Goal: Transaction & Acquisition: Book appointment/travel/reservation

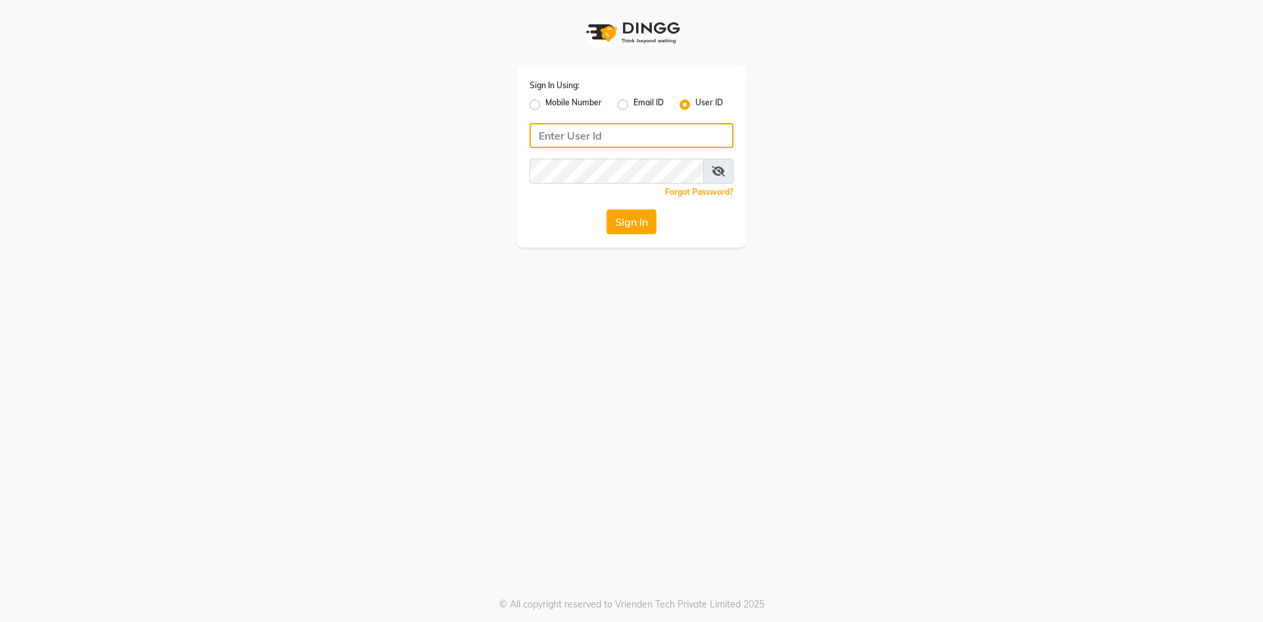
type input "nilamambre"
click at [647, 134] on input "nilamambre" at bounding box center [632, 135] width 204 height 25
click at [545, 102] on label "Mobile Number" at bounding box center [573, 105] width 57 height 16
click at [545, 102] on input "Mobile Number" at bounding box center [549, 101] width 9 height 9
radio input "true"
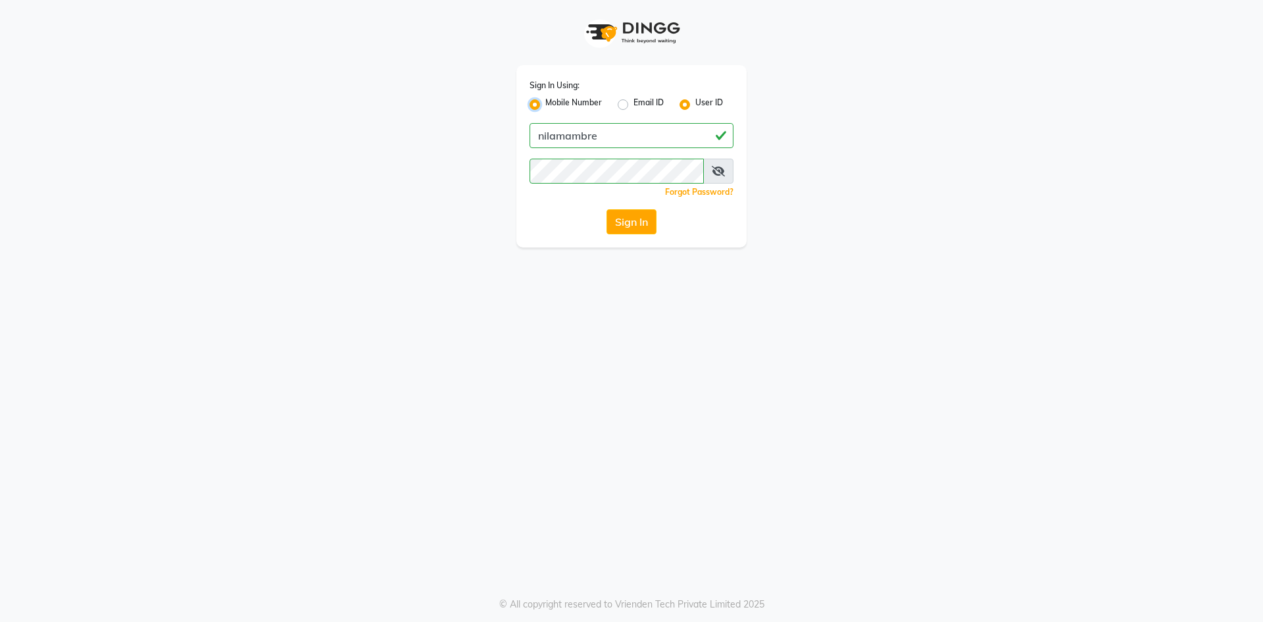
radio input "false"
click at [667, 141] on input "Username" at bounding box center [654, 135] width 160 height 25
type input "9270029700"
click at [607, 209] on button "Sign In" at bounding box center [632, 221] width 50 height 25
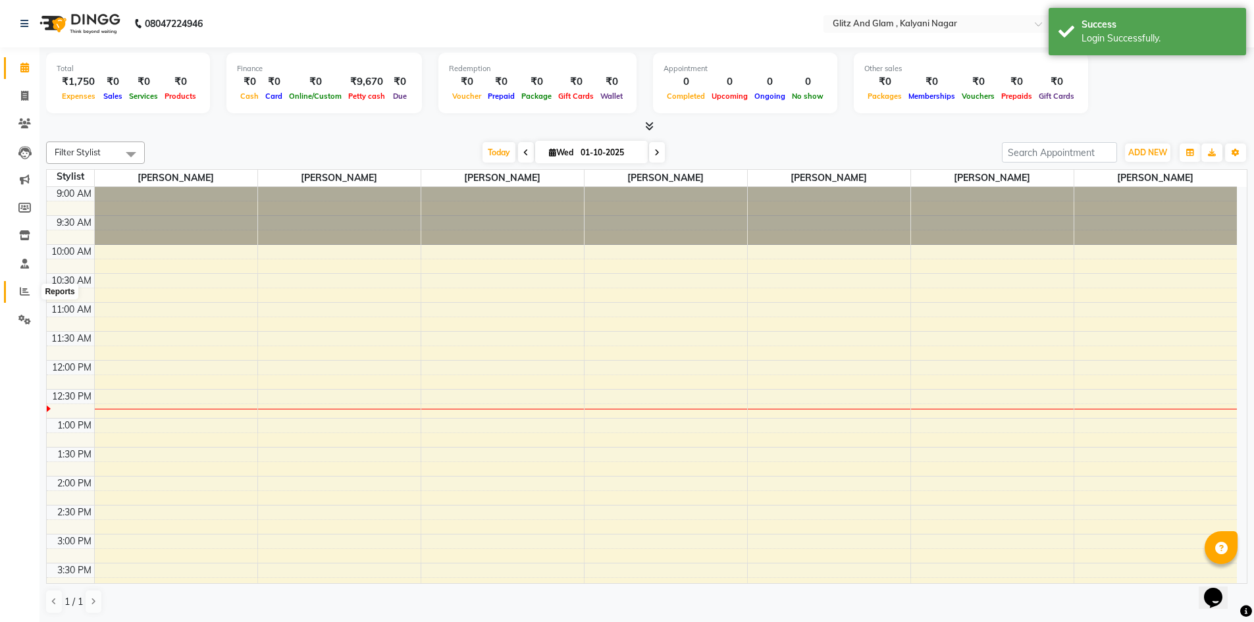
click at [28, 289] on icon at bounding box center [25, 291] width 10 height 10
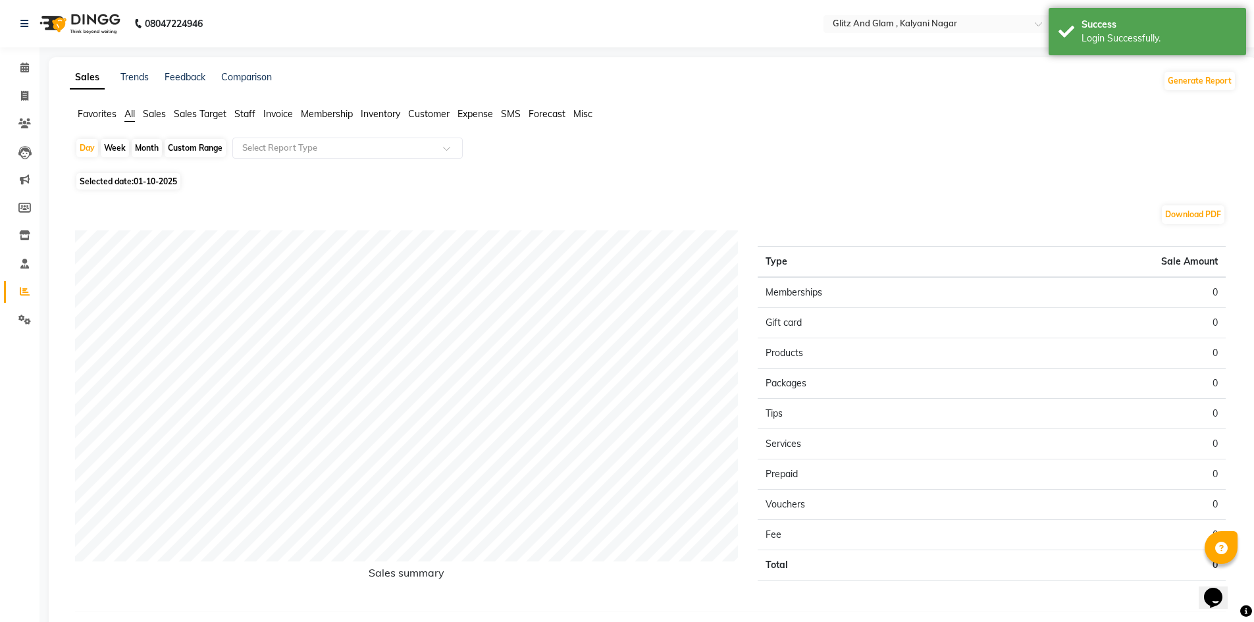
click at [147, 149] on div "Month" at bounding box center [147, 148] width 30 height 18
select select "10"
select select "2025"
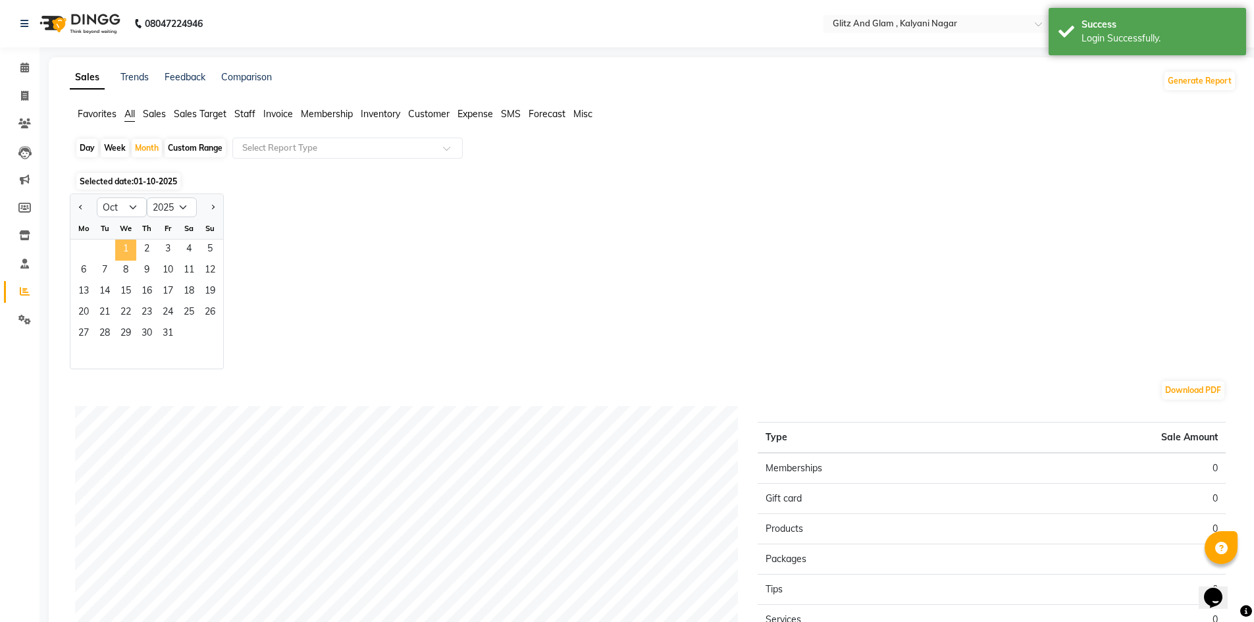
click at [124, 251] on span "1" at bounding box center [125, 250] width 21 height 21
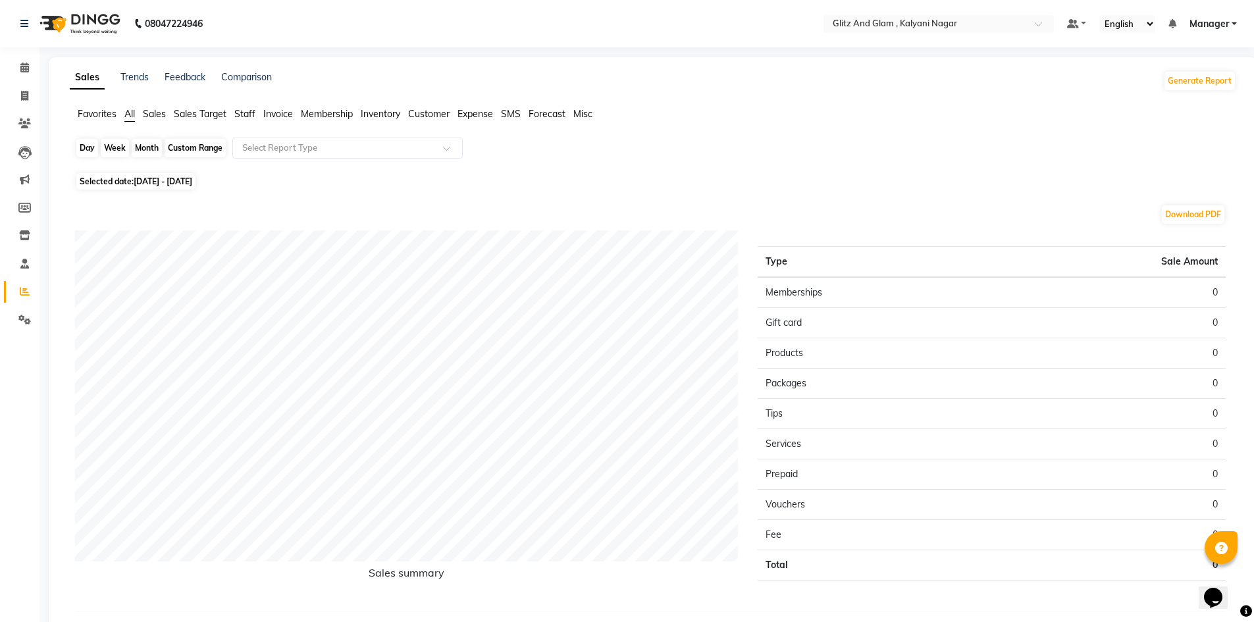
click at [144, 148] on div "Month" at bounding box center [147, 148] width 30 height 18
select select "10"
select select "2025"
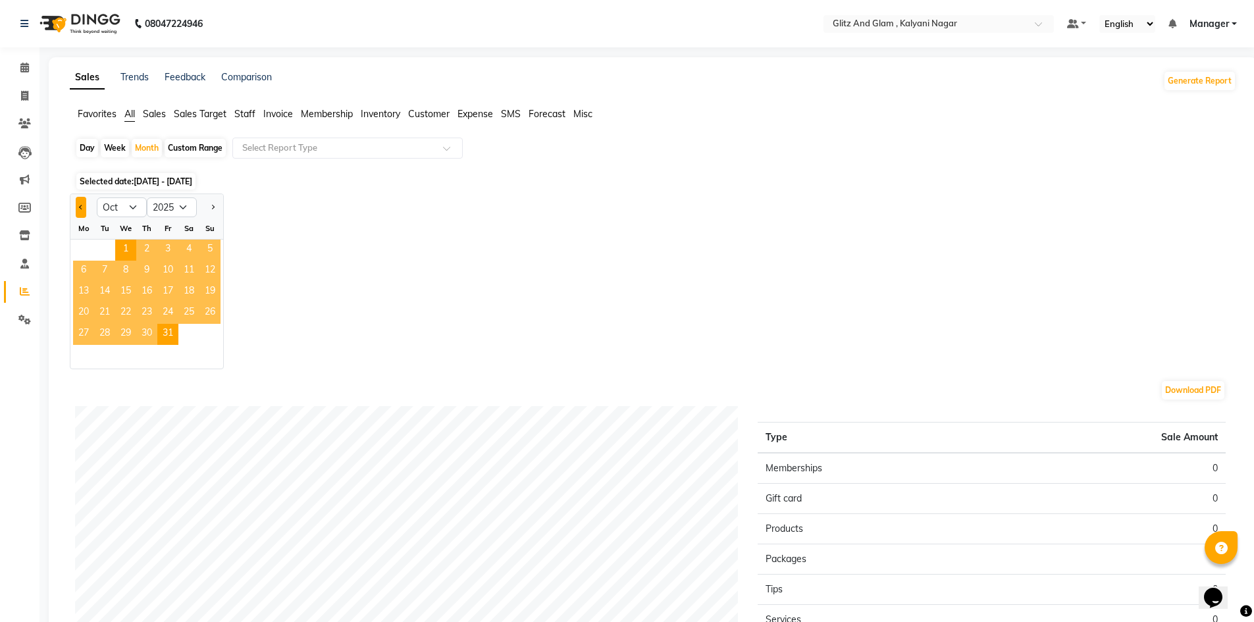
click at [80, 210] on button "Previous month" at bounding box center [81, 207] width 11 height 21
select select "9"
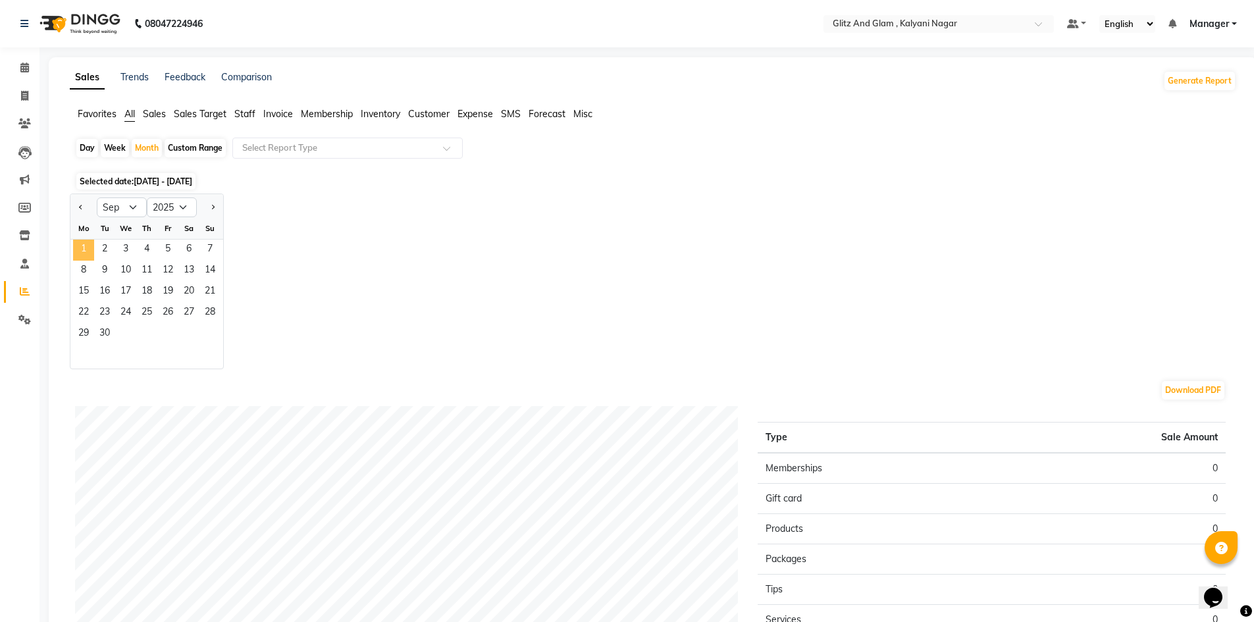
click at [86, 252] on span "1" at bounding box center [83, 250] width 21 height 21
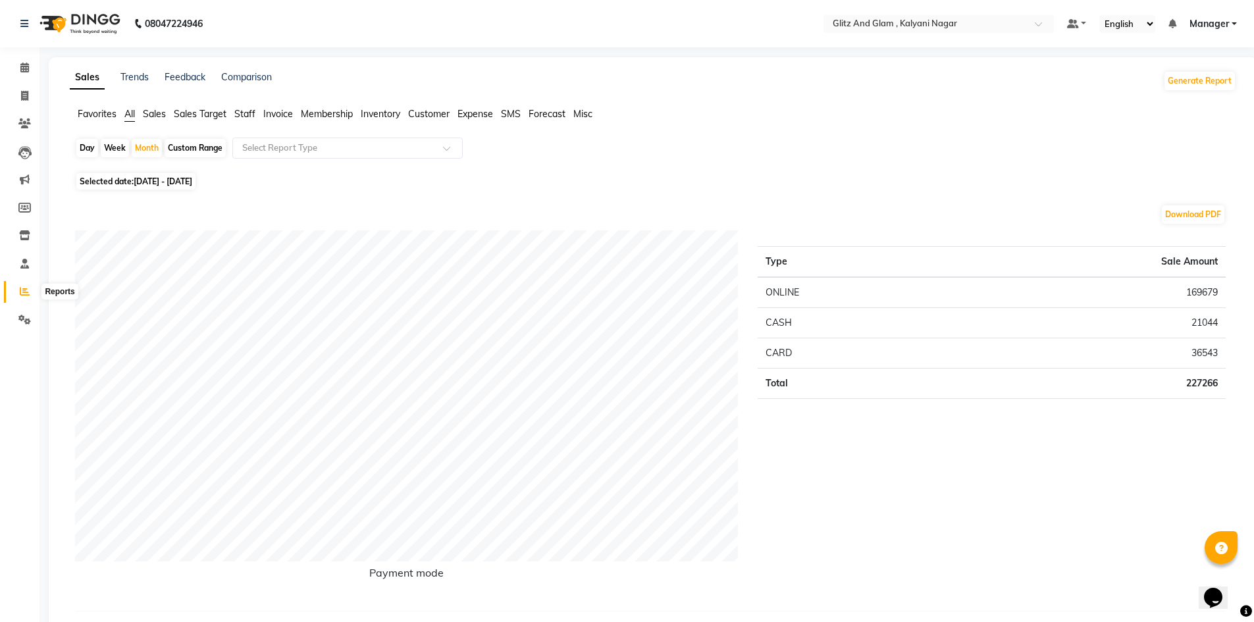
click at [25, 291] on icon at bounding box center [25, 291] width 10 height 10
click at [240, 113] on span "Staff" at bounding box center [244, 114] width 21 height 12
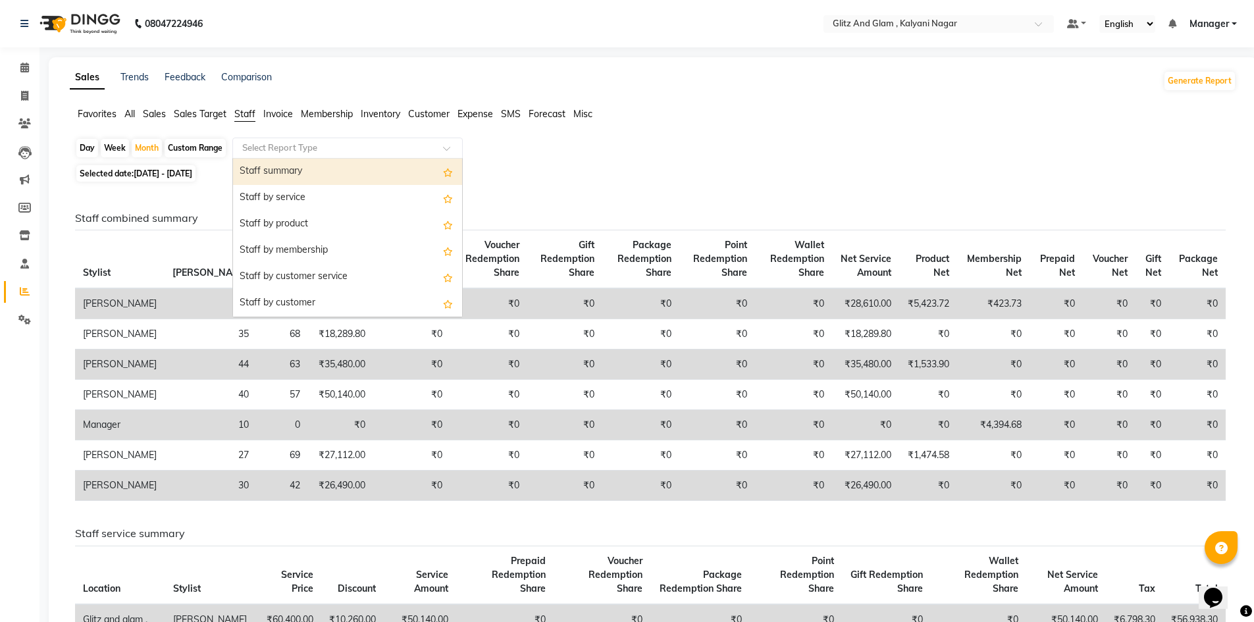
click at [291, 146] on input "text" at bounding box center [335, 147] width 190 height 13
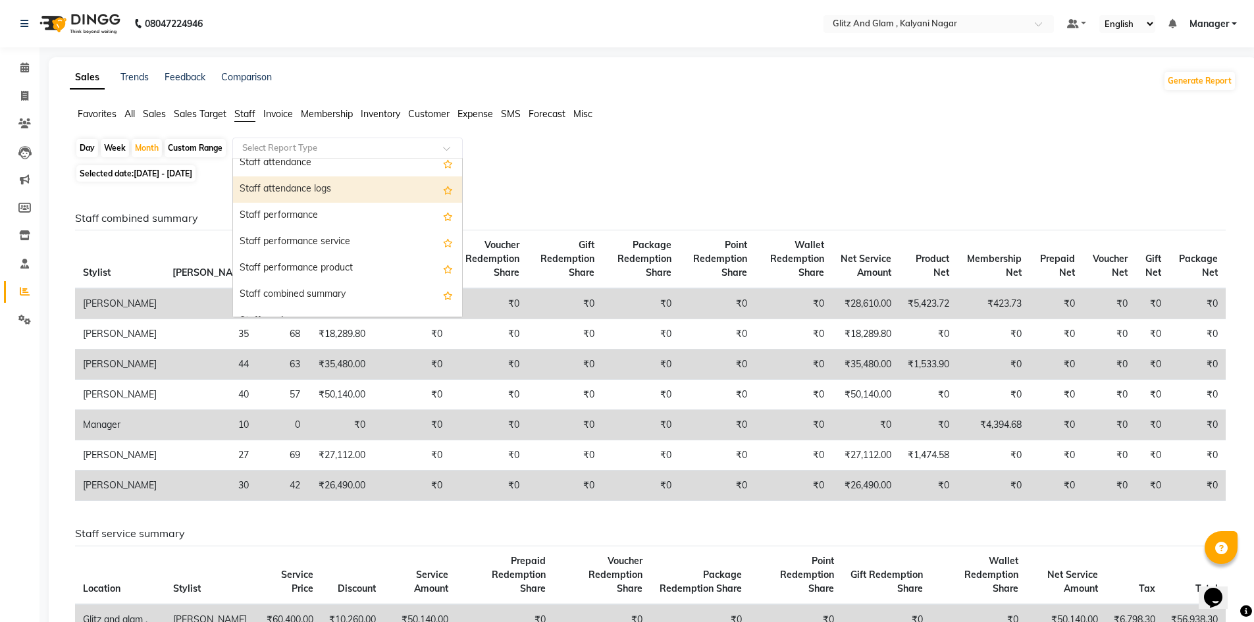
scroll to position [197, 0]
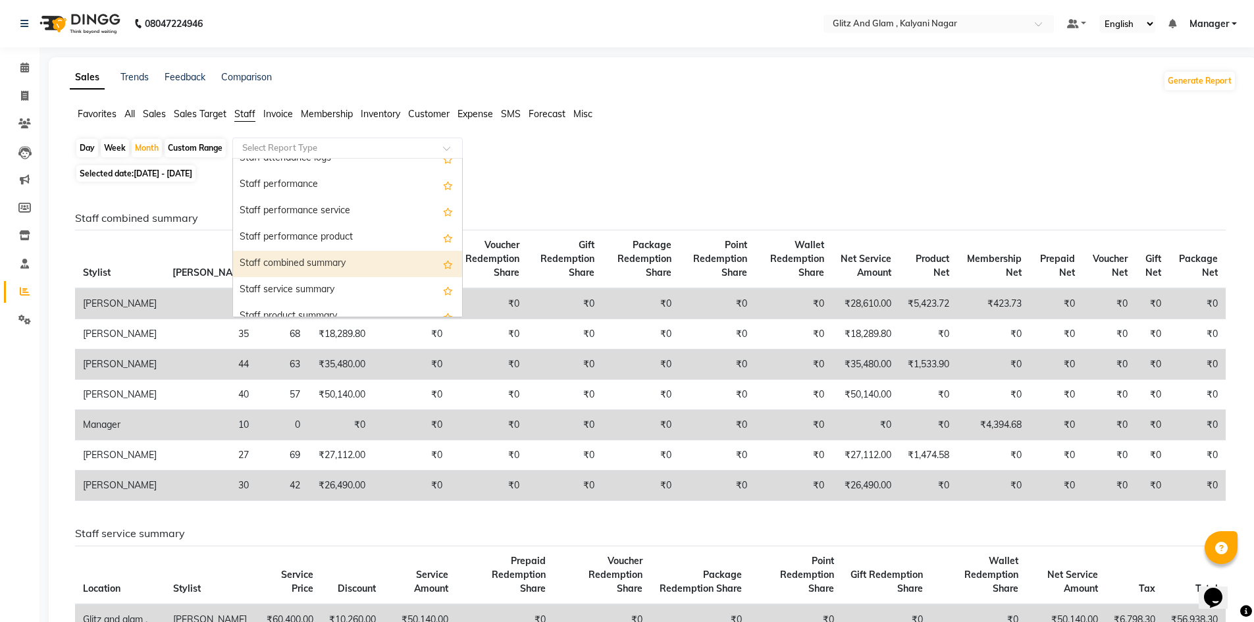
click at [312, 263] on div "Staff combined summary" at bounding box center [347, 264] width 229 height 26
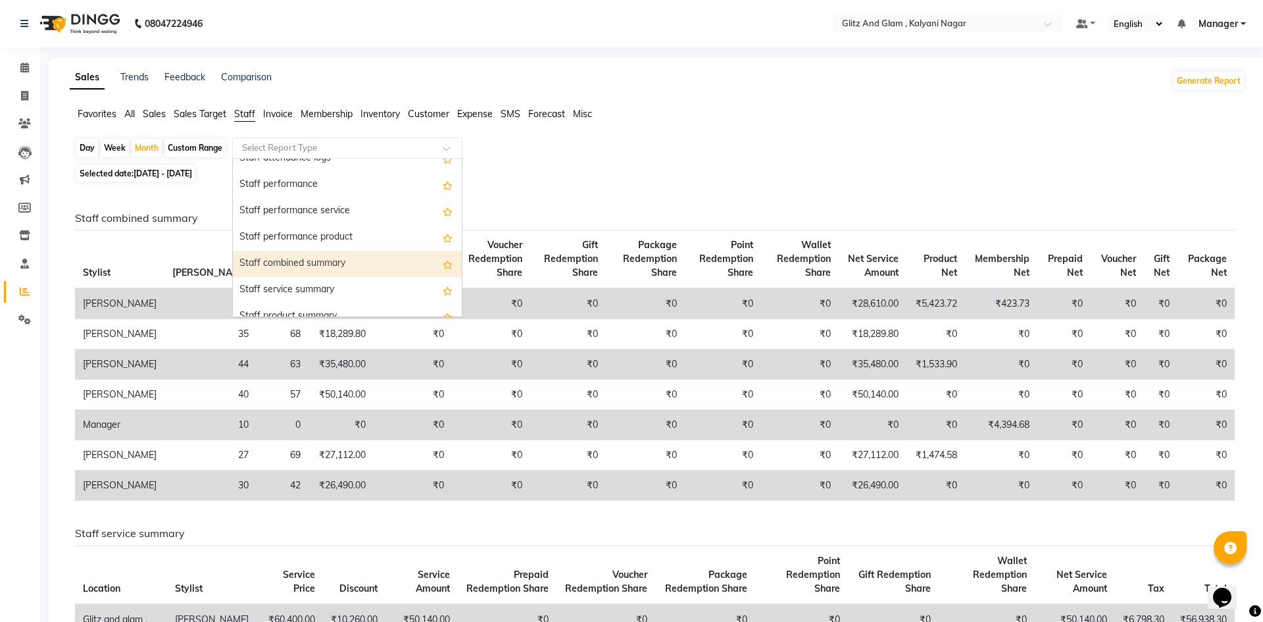
select select "filtered_report"
select select "csv"
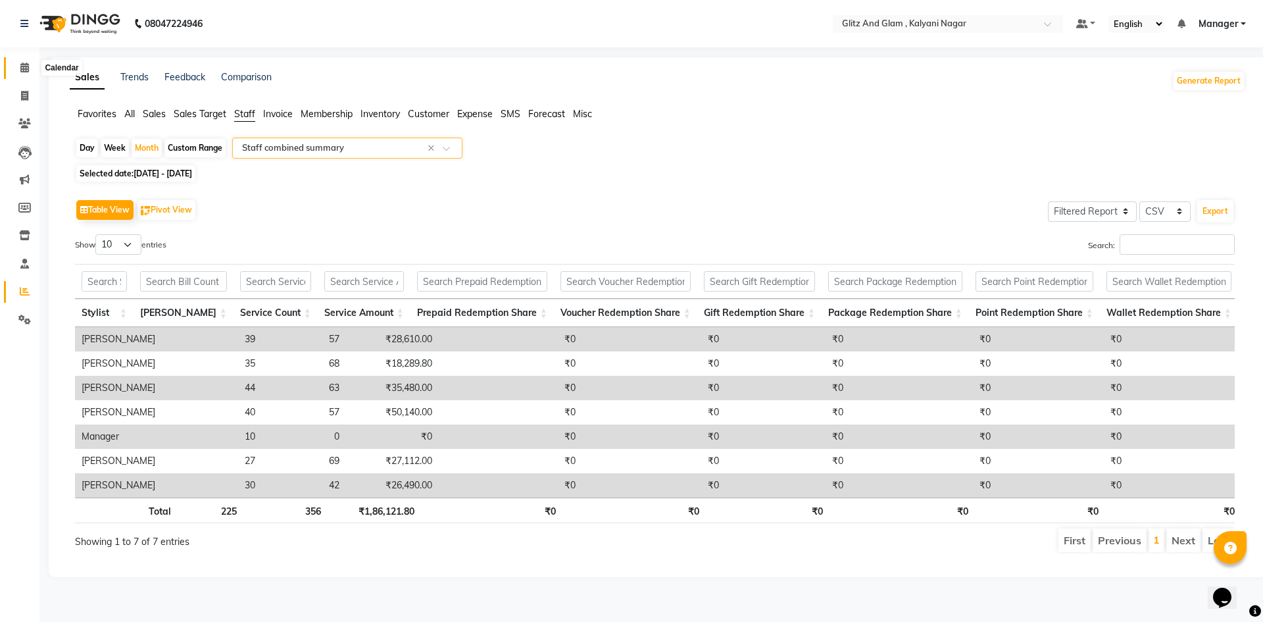
click at [24, 70] on icon at bounding box center [24, 68] width 9 height 10
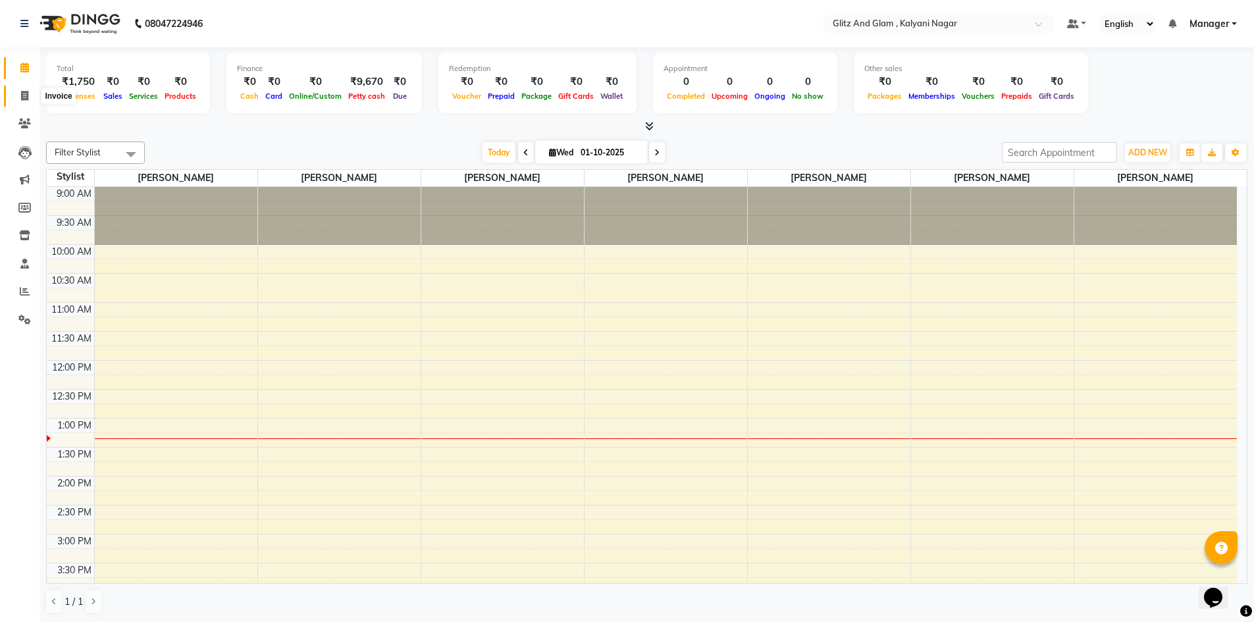
click at [21, 95] on icon at bounding box center [24, 96] width 7 height 10
select select "service"
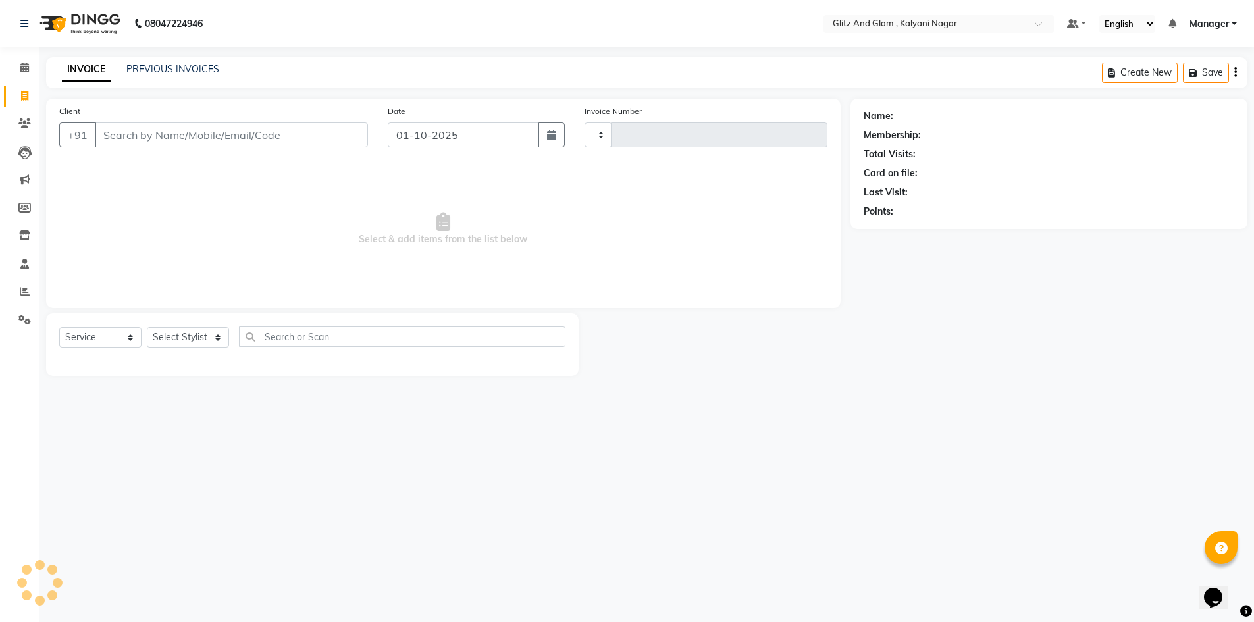
type input "0924"
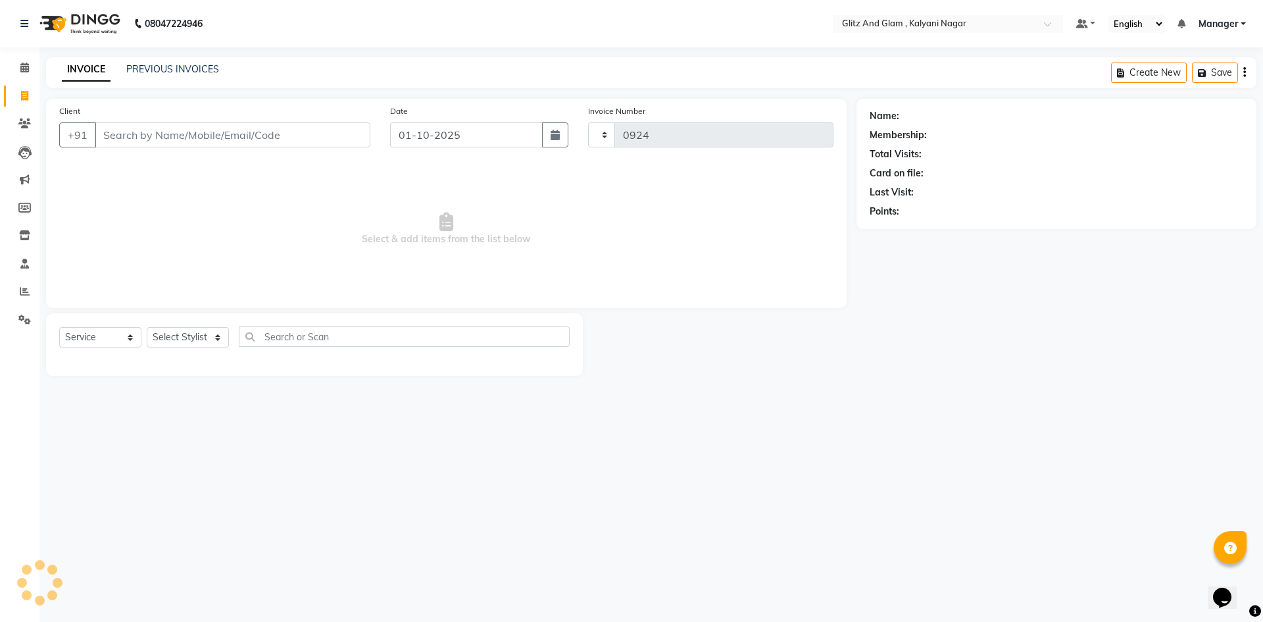
select select "7347"
click at [116, 337] on select "Select Service Product Membership Package Voucher Prepaid Gift Card" at bounding box center [100, 337] width 82 height 20
click at [59, 327] on select "Select Service Product Membership Package Voucher Prepaid Gift Card" at bounding box center [100, 337] width 82 height 20
click at [88, 330] on select "Select Service Product Membership Package Voucher Prepaid Gift Card" at bounding box center [100, 337] width 82 height 20
select select "service"
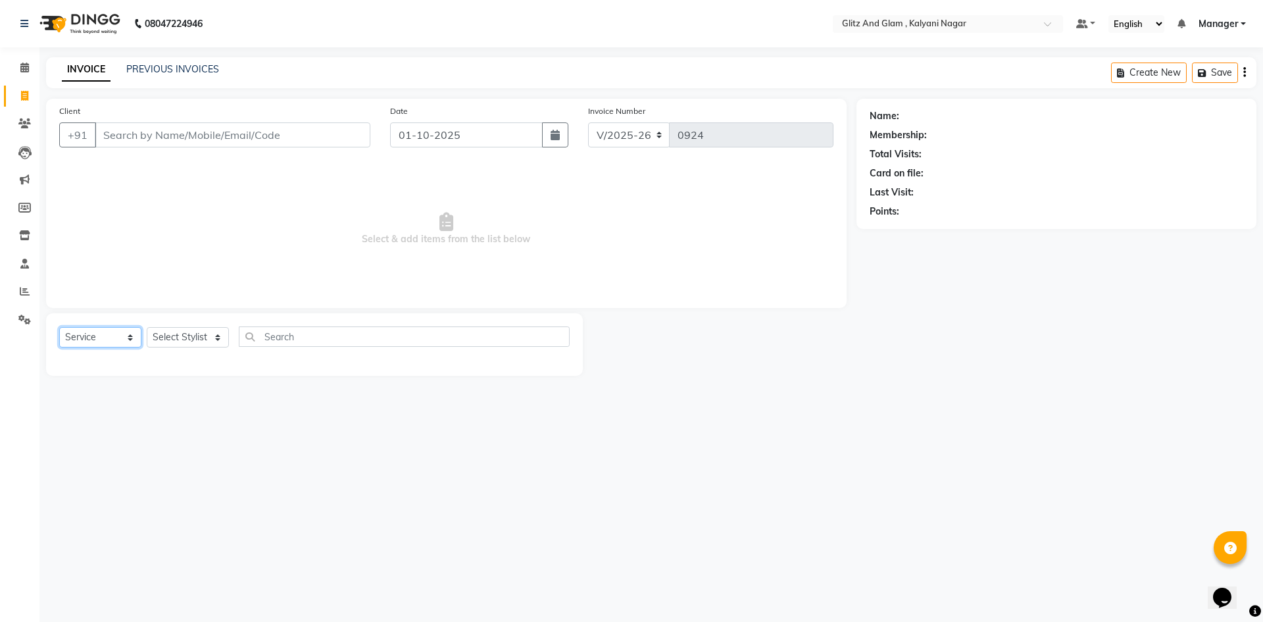
click at [59, 327] on select "Select Service Product Membership Package Voucher Prepaid Gift Card" at bounding box center [100, 337] width 82 height 20
click at [209, 340] on select "Select Stylist [PERSON_NAME] [PERSON_NAME] [PERSON_NAME] [PERSON_NAME] [PERSON_…" at bounding box center [188, 337] width 82 height 20
select select "65894"
click at [147, 327] on select "Select Stylist [PERSON_NAME] [PERSON_NAME] [PERSON_NAME] [PERSON_NAME] [PERSON_…" at bounding box center [188, 337] width 82 height 20
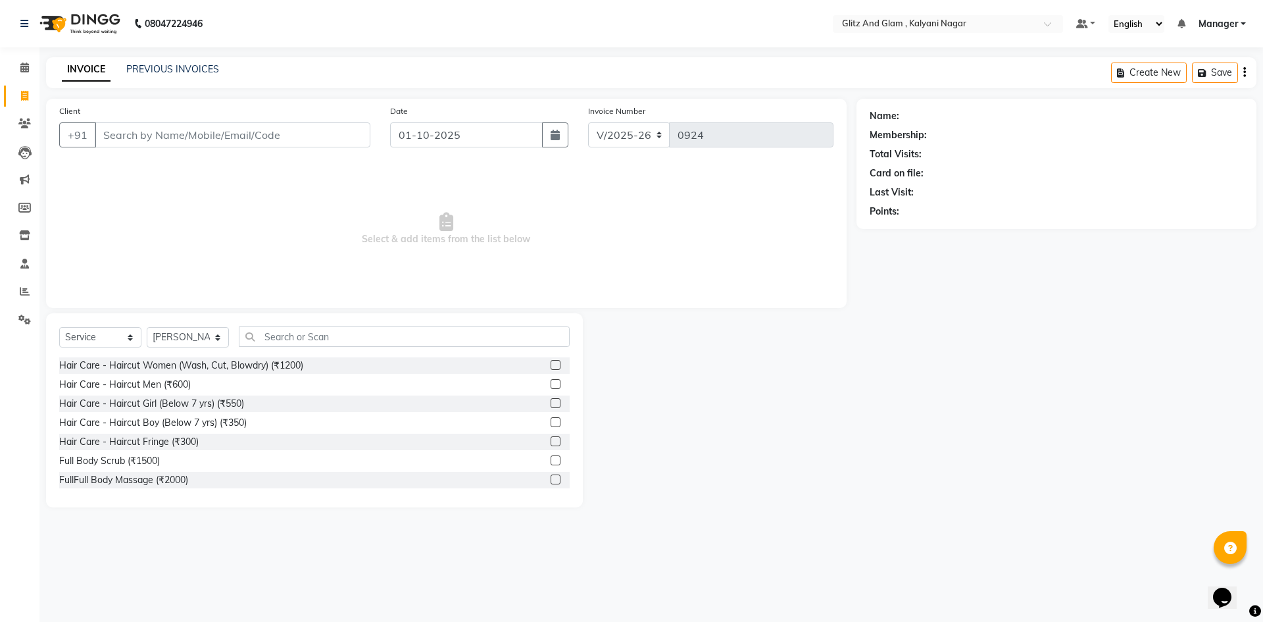
click at [551, 365] on label at bounding box center [556, 365] width 10 height 10
click at [551, 365] on input "checkbox" at bounding box center [555, 365] width 9 height 9
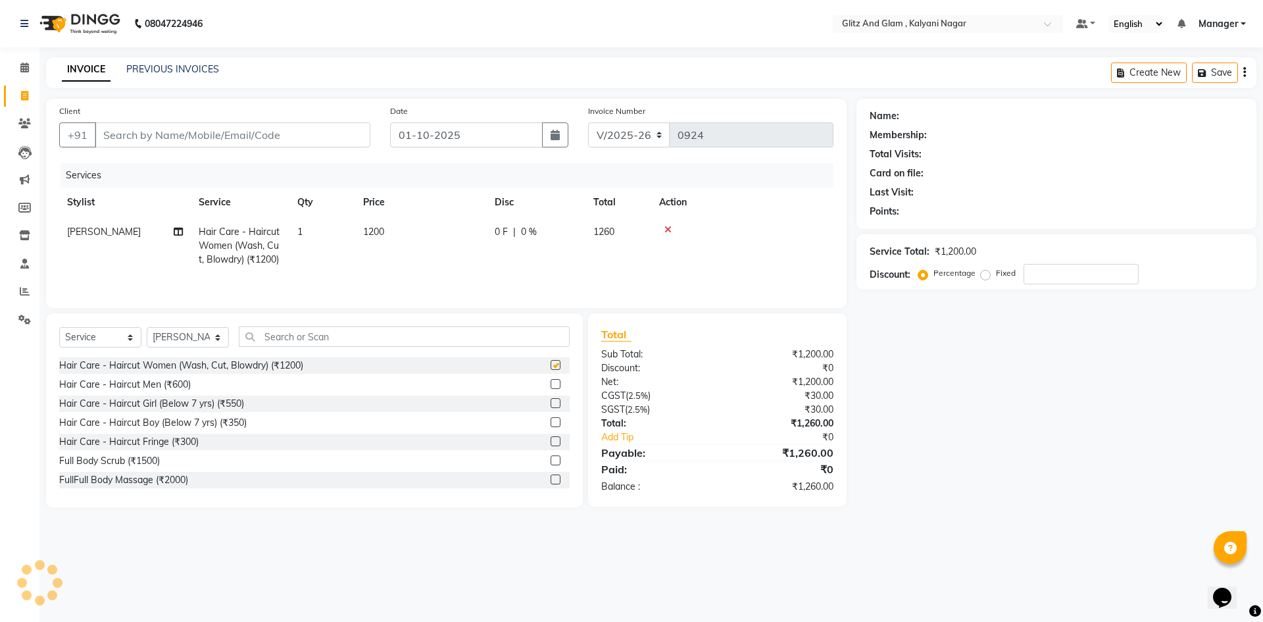
checkbox input "false"
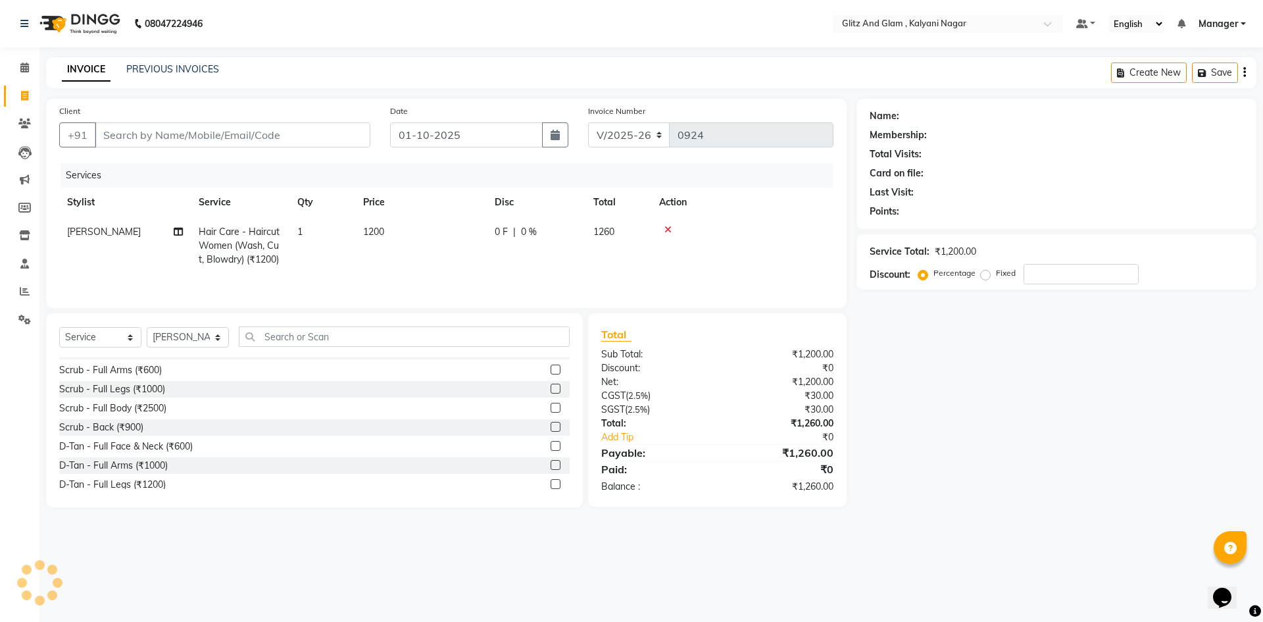
scroll to position [1796, 0]
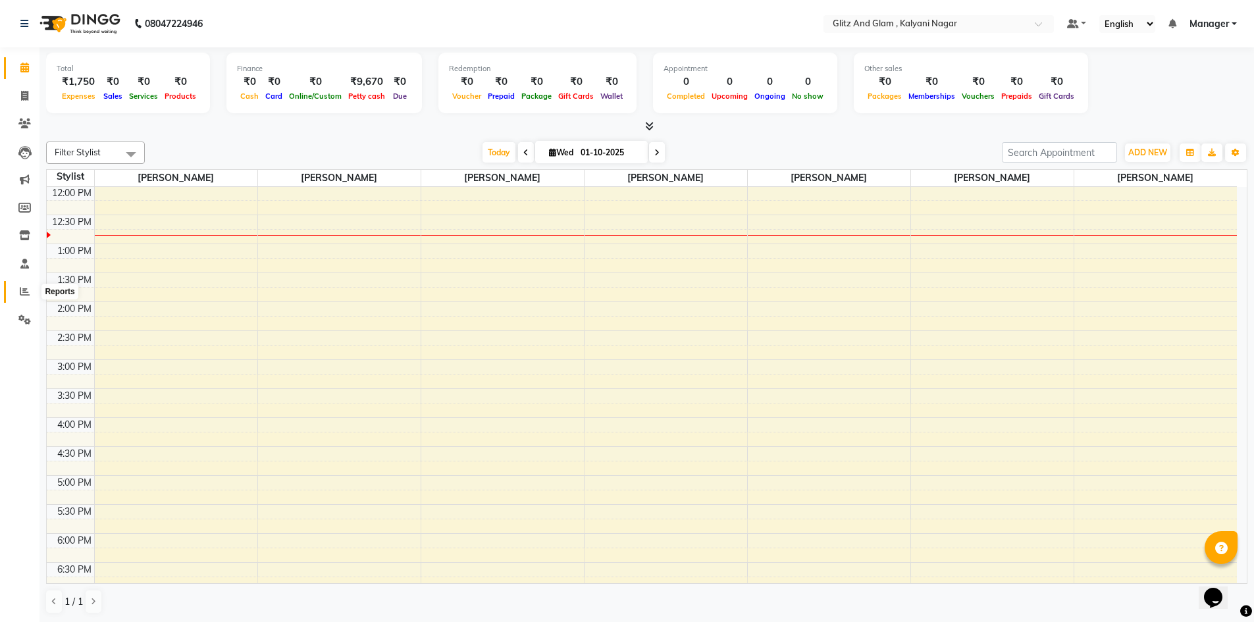
click at [24, 290] on icon at bounding box center [25, 291] width 10 height 10
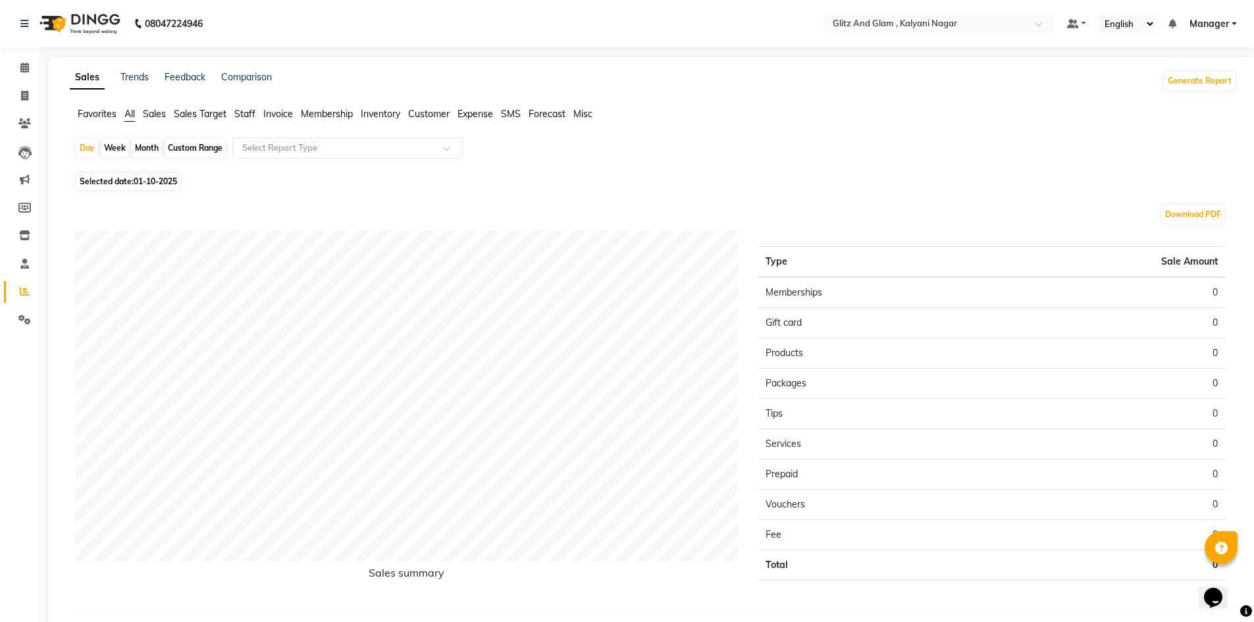
click at [153, 144] on div "Month" at bounding box center [147, 148] width 30 height 18
select select "10"
select select "2025"
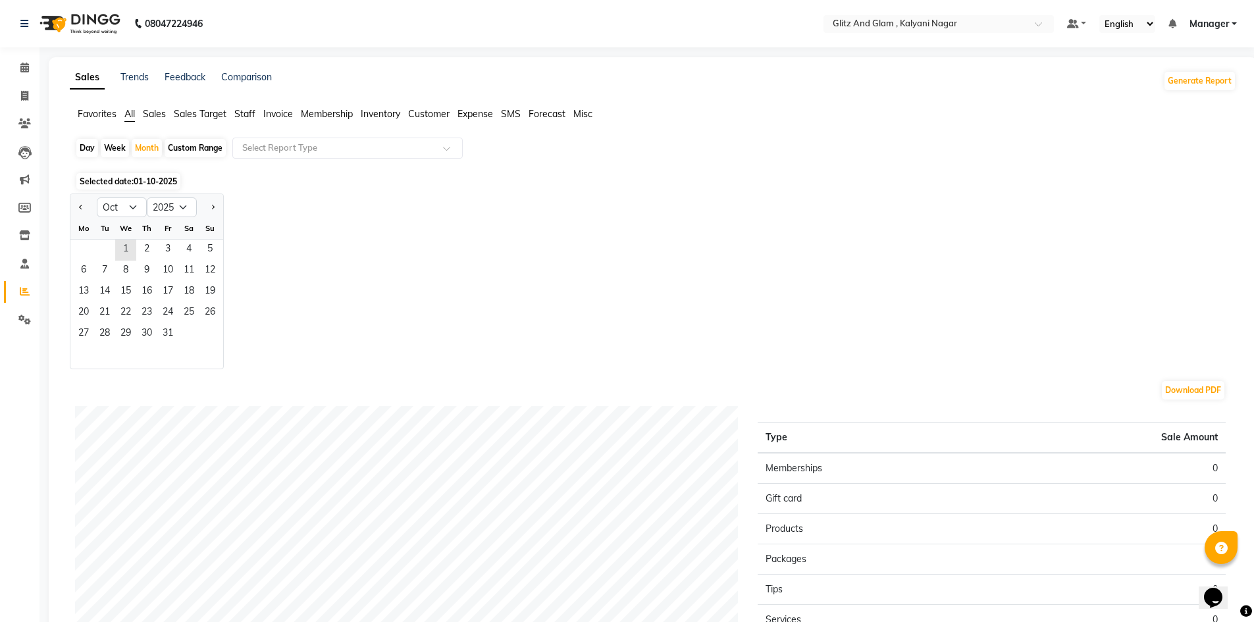
click at [91, 214] on div at bounding box center [83, 207] width 26 height 21
click at [83, 206] on span "Previous month" at bounding box center [81, 206] width 5 height 5
select select "9"
click at [132, 249] on span "3" at bounding box center [125, 250] width 21 height 21
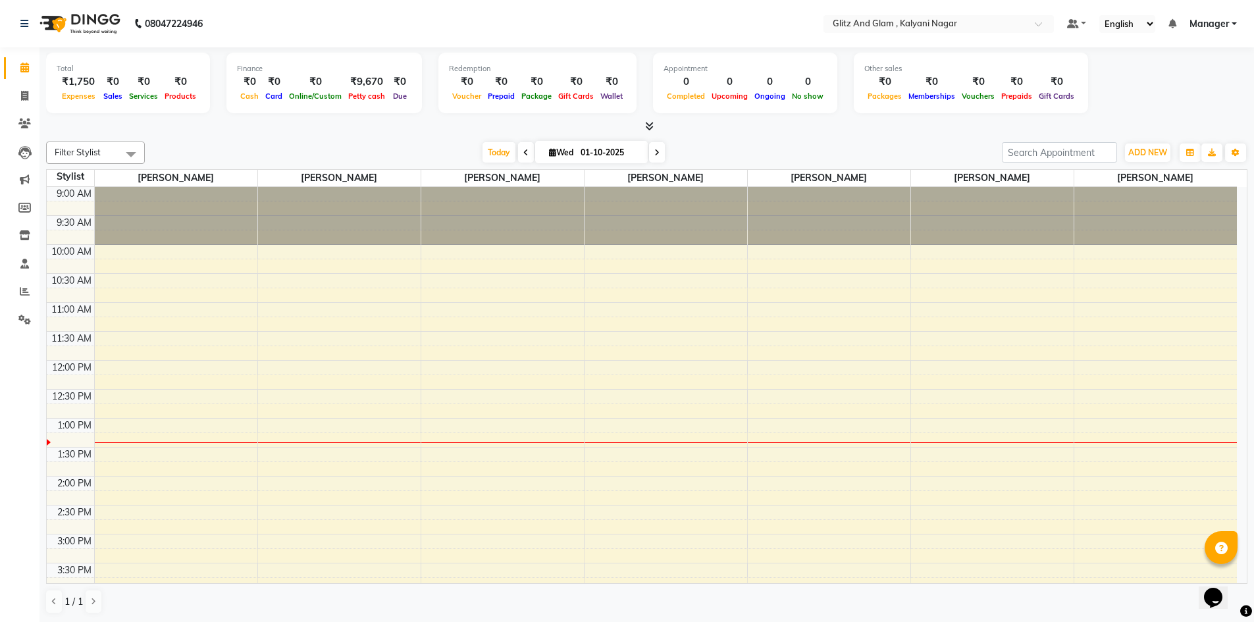
click at [654, 157] on span at bounding box center [657, 152] width 16 height 20
type input "02-10-2025"
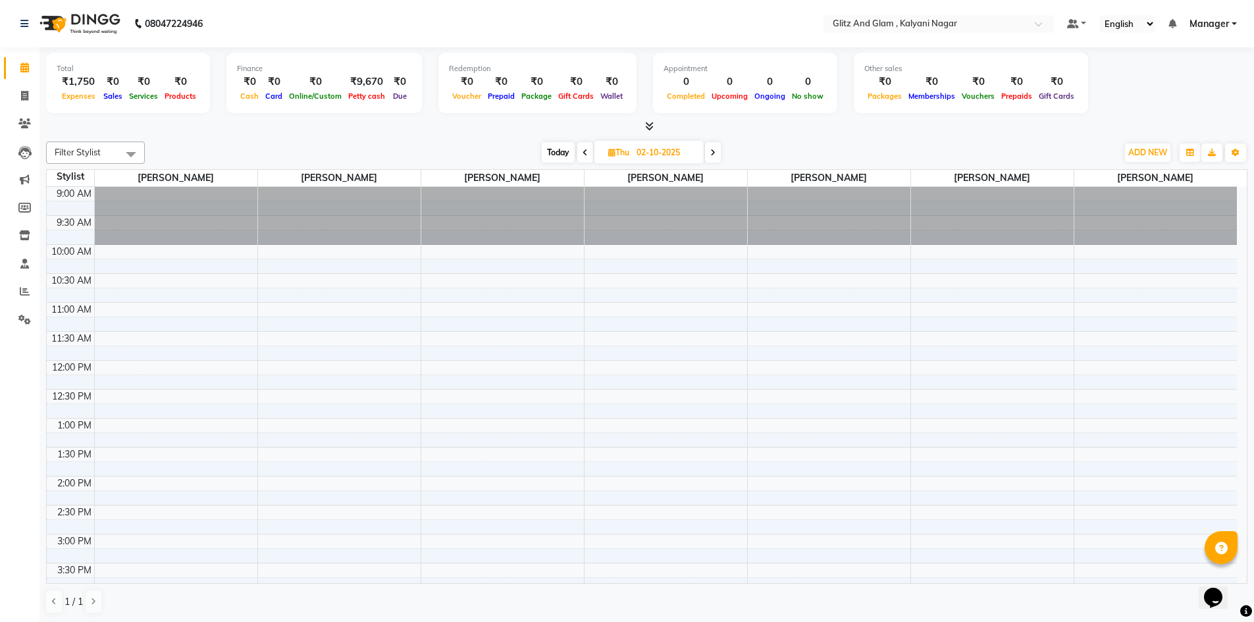
click at [247, 402] on div "9:00 AM 9:30 AM 10:00 AM 10:30 AM 11:00 AM 11:30 AM 12:00 PM 12:30 PM 1:00 PM 1…" at bounding box center [642, 563] width 1190 height 752
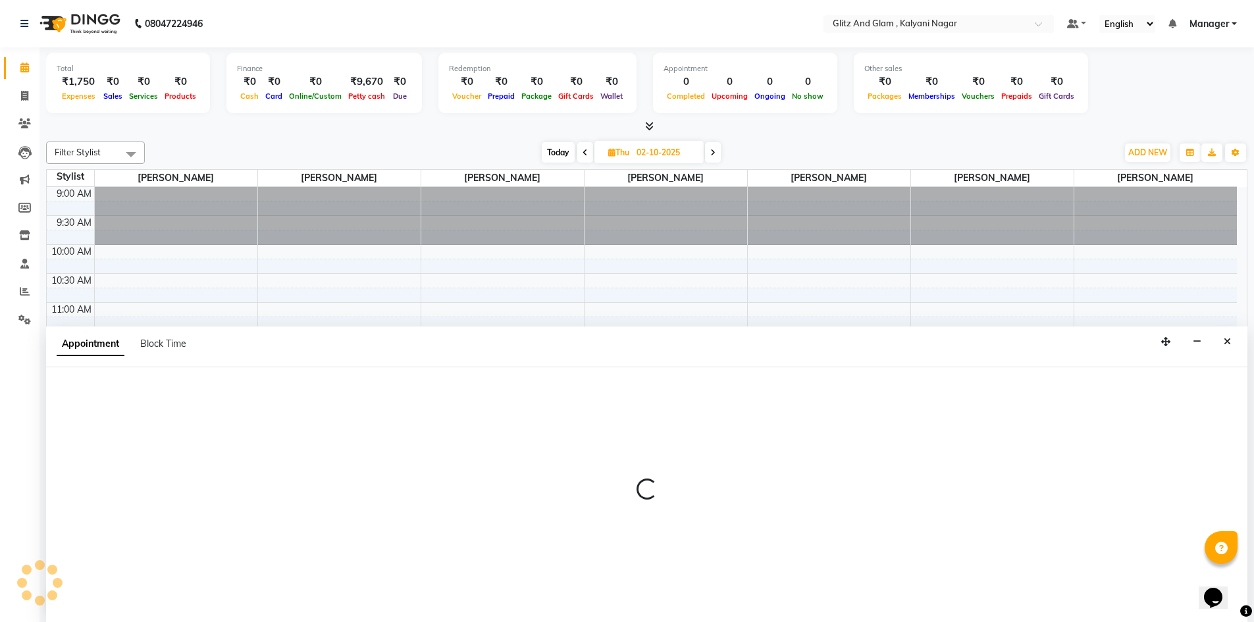
select select "65893"
select select "750"
select select "tentative"
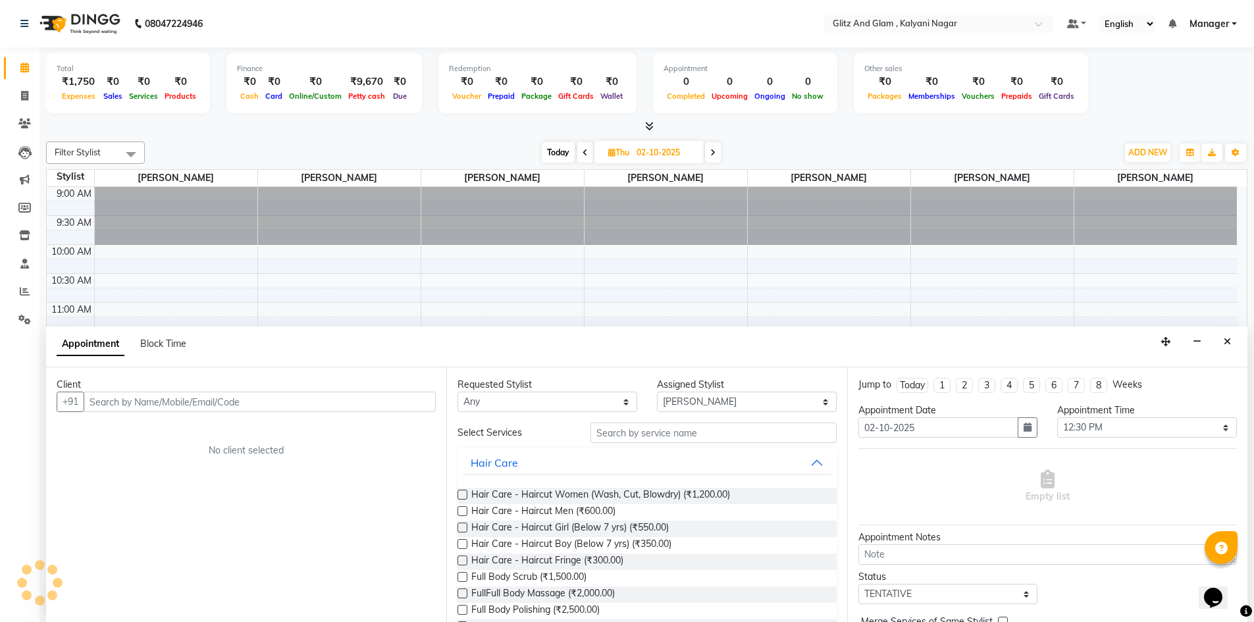
scroll to position [1, 0]
click at [139, 404] on input "text" at bounding box center [260, 401] width 352 height 20
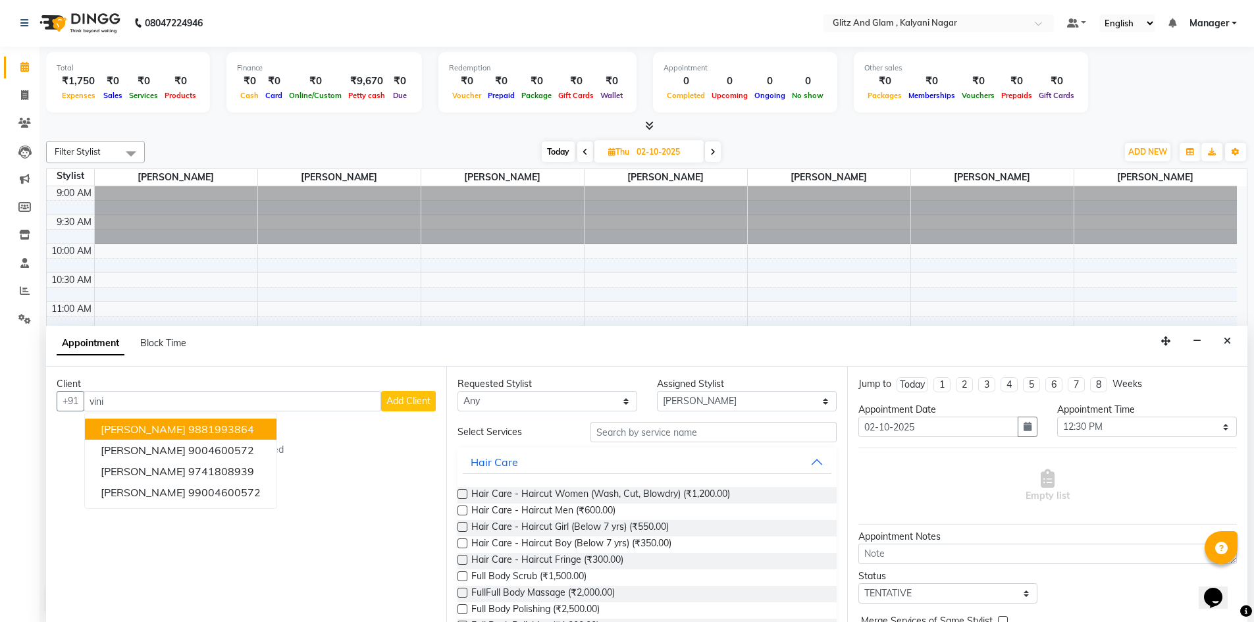
click at [188, 423] on ngb-highlight "9881993864" at bounding box center [221, 428] width 66 height 13
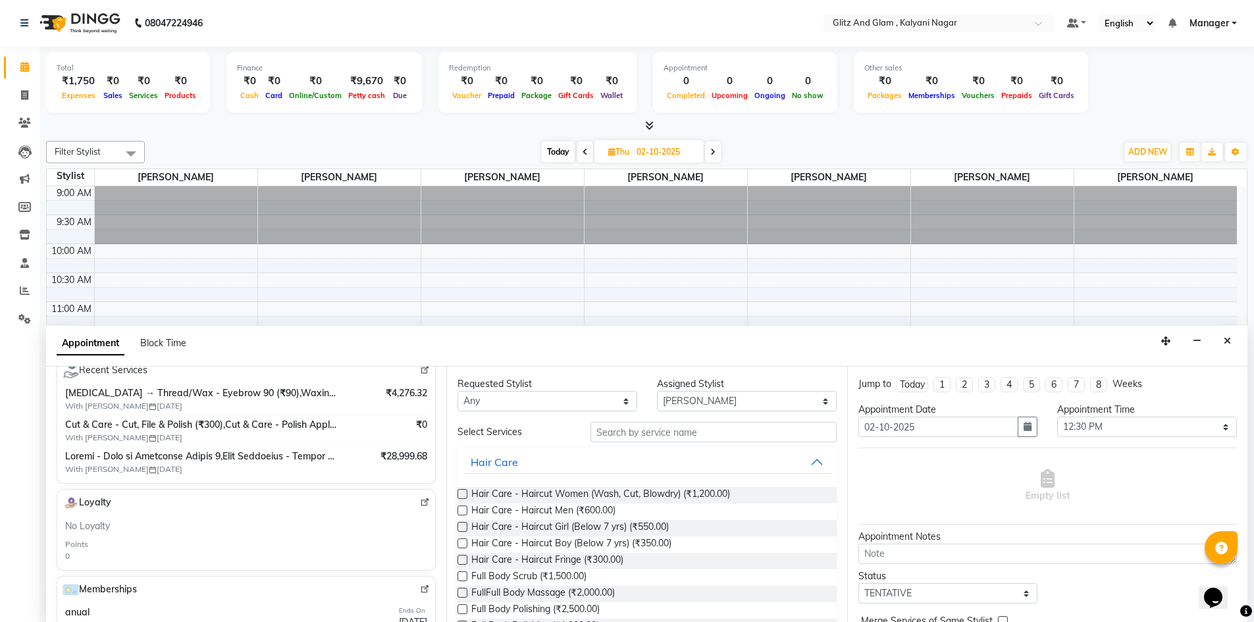
scroll to position [0, 0]
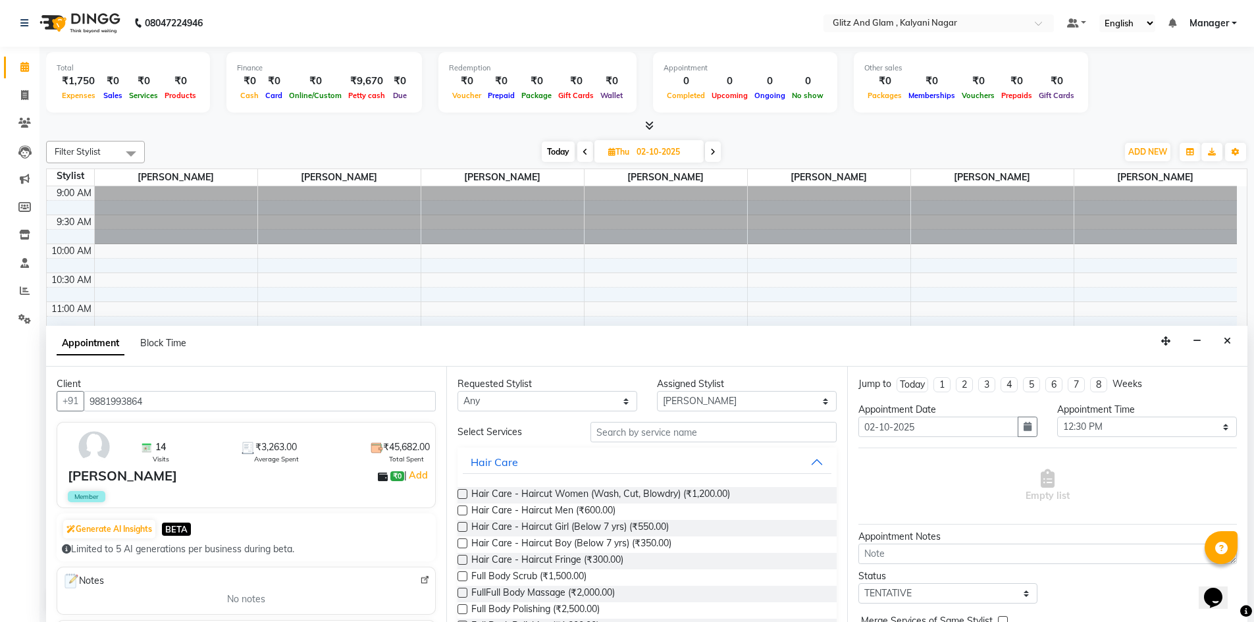
type input "9881993864"
click at [675, 399] on select "Select ARCHANA GAWALI Ashirwad Sapkal Bharati Dalvi Harshal Dalavi Kunal Raut N…" at bounding box center [747, 401] width 180 height 20
select select "65933"
click at [657, 391] on select "Select ARCHANA GAWALI Ashirwad Sapkal Bharati Dalvi Harshal Dalavi Kunal Raut N…" at bounding box center [747, 401] width 180 height 20
click at [701, 432] on input "text" at bounding box center [713, 432] width 246 height 20
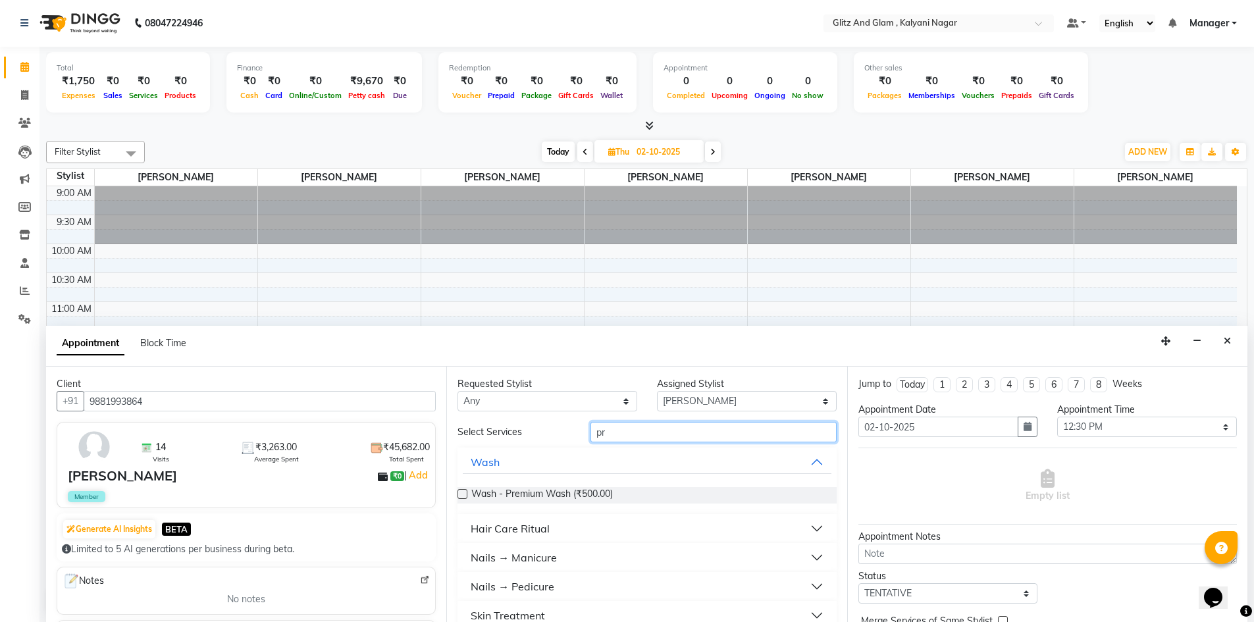
scroll to position [18, 0]
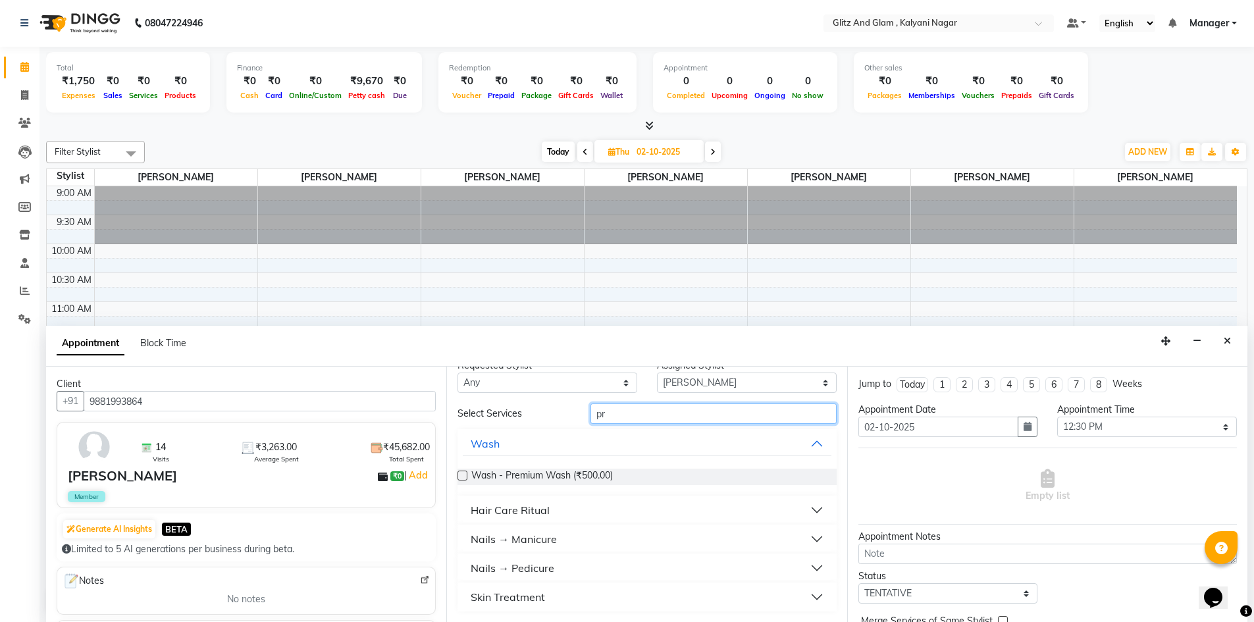
type input "pr"
click at [674, 600] on button "Skin Treatment" at bounding box center [647, 597] width 368 height 24
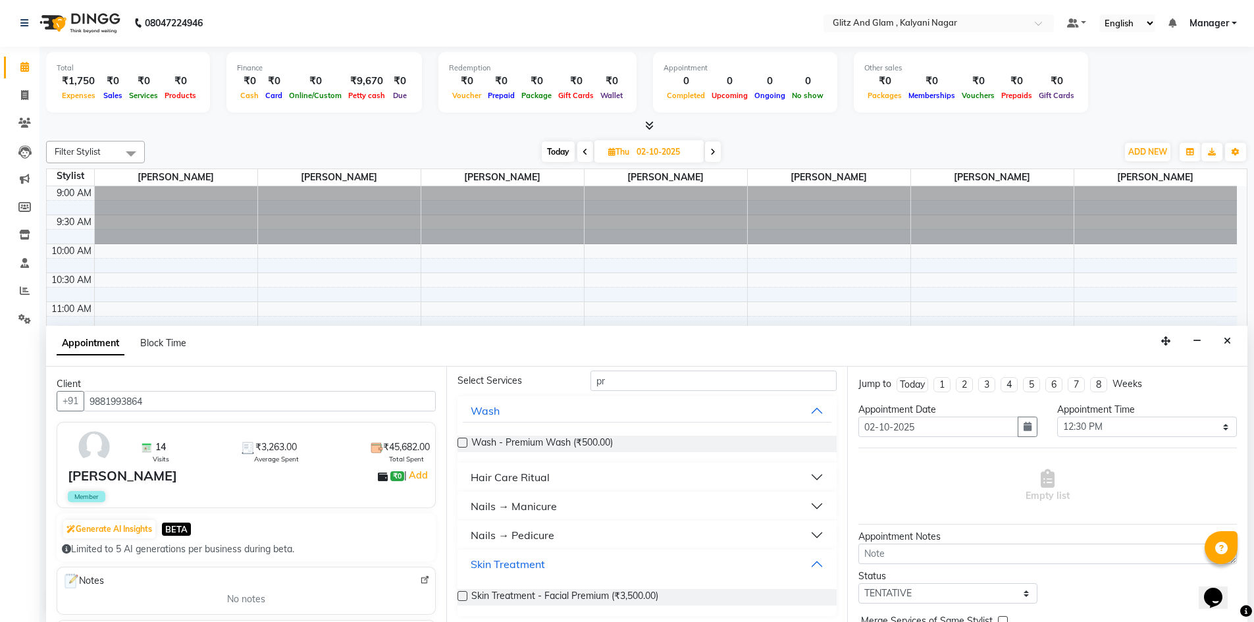
scroll to position [56, 0]
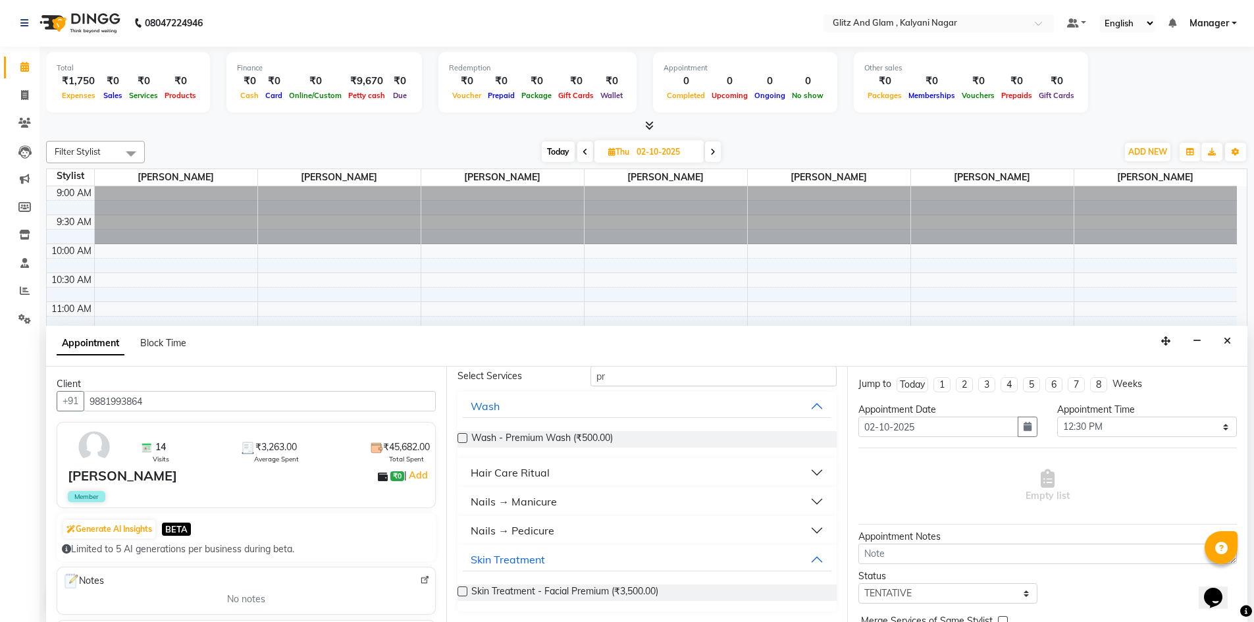
click at [460, 594] on label at bounding box center [462, 591] width 10 height 10
click at [460, 594] on input "checkbox" at bounding box center [461, 592] width 9 height 9
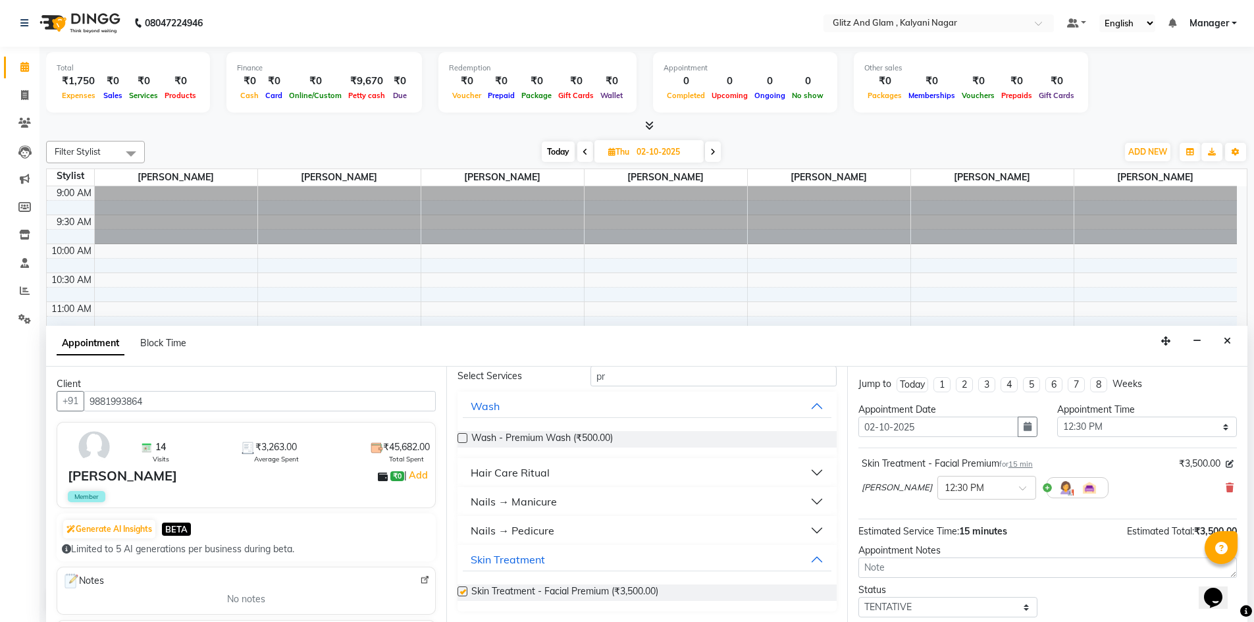
checkbox input "false"
click at [1019, 490] on span at bounding box center [1027, 492] width 16 height 14
click at [959, 524] on div "12:00 PM" at bounding box center [986, 529] width 97 height 24
click at [614, 386] on input "pr" at bounding box center [713, 376] width 246 height 20
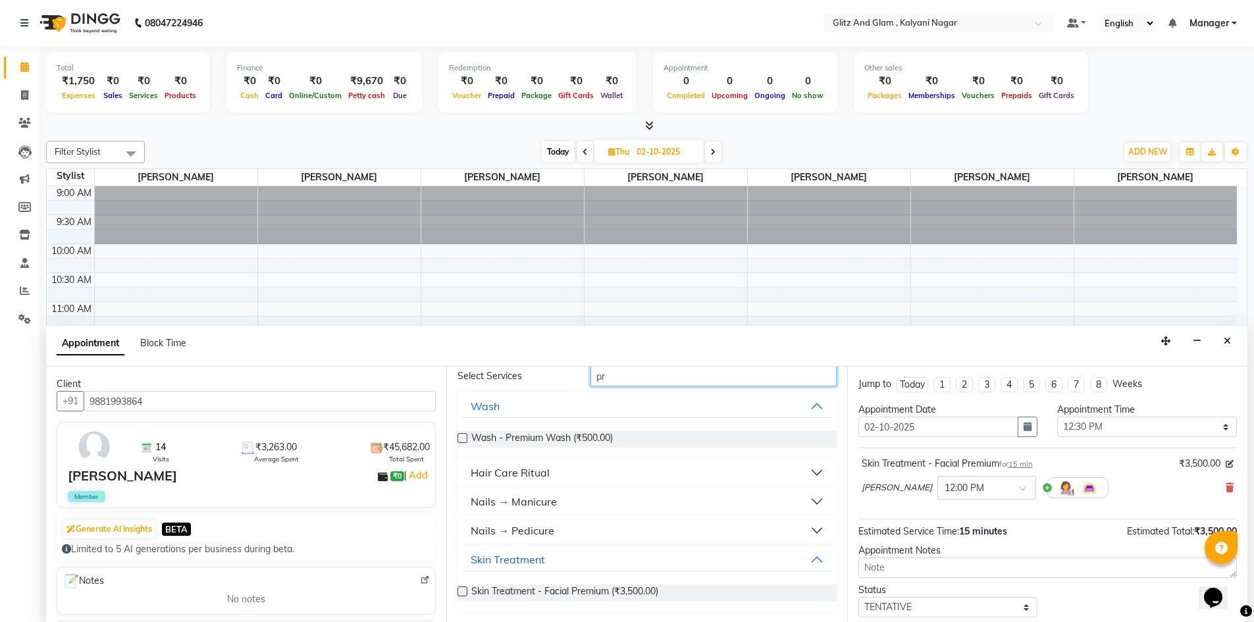
type input "p"
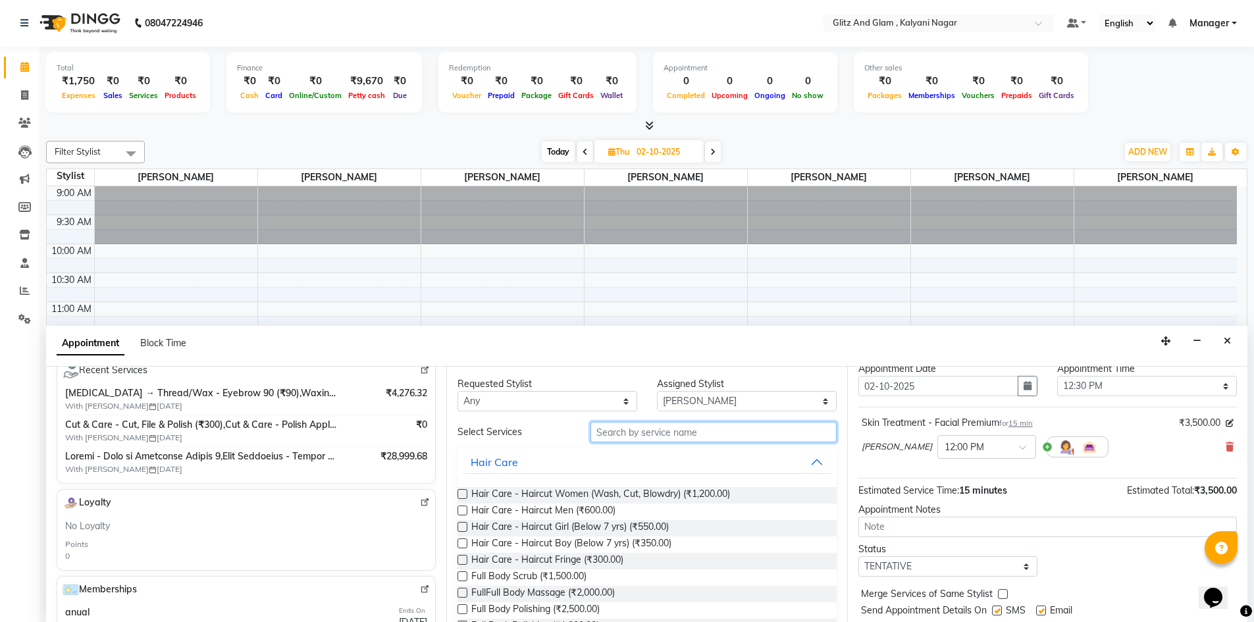
scroll to position [78, 0]
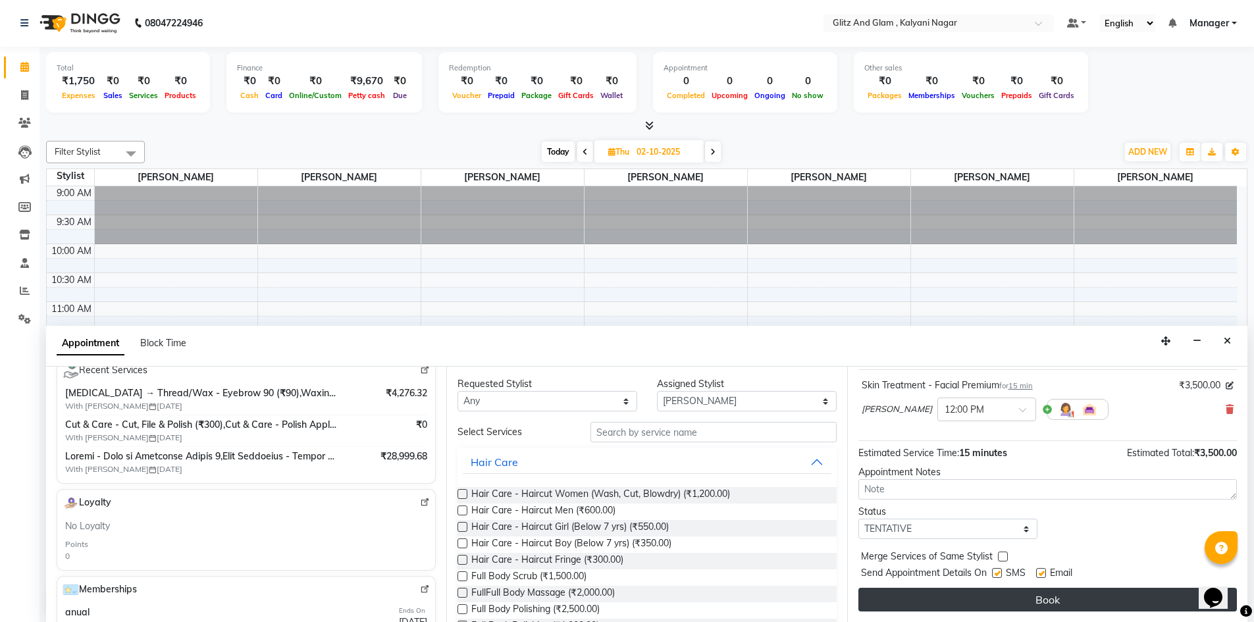
click at [988, 603] on button "Book" at bounding box center [1047, 600] width 378 height 24
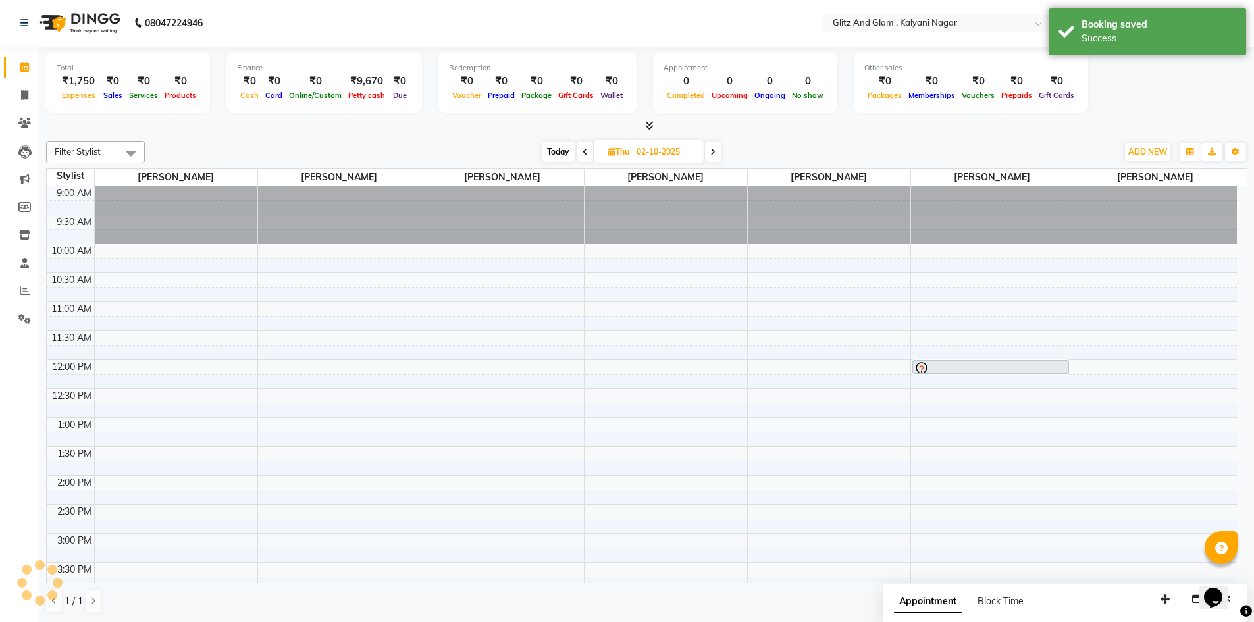
scroll to position [0, 0]
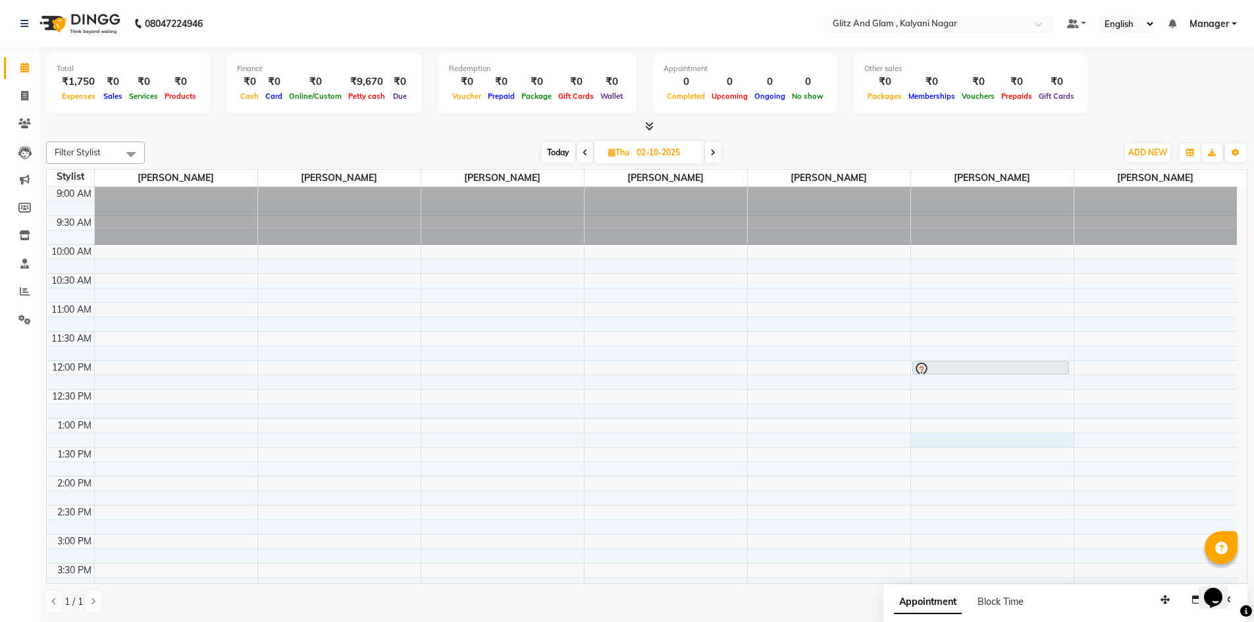
click at [932, 447] on div "9:00 AM 9:30 AM 10:00 AM 10:30 AM 11:00 AM 11:30 AM 12:00 PM 12:30 PM 1:00 PM 1…" at bounding box center [642, 563] width 1190 height 752
select select "65933"
select select "795"
select select "tentative"
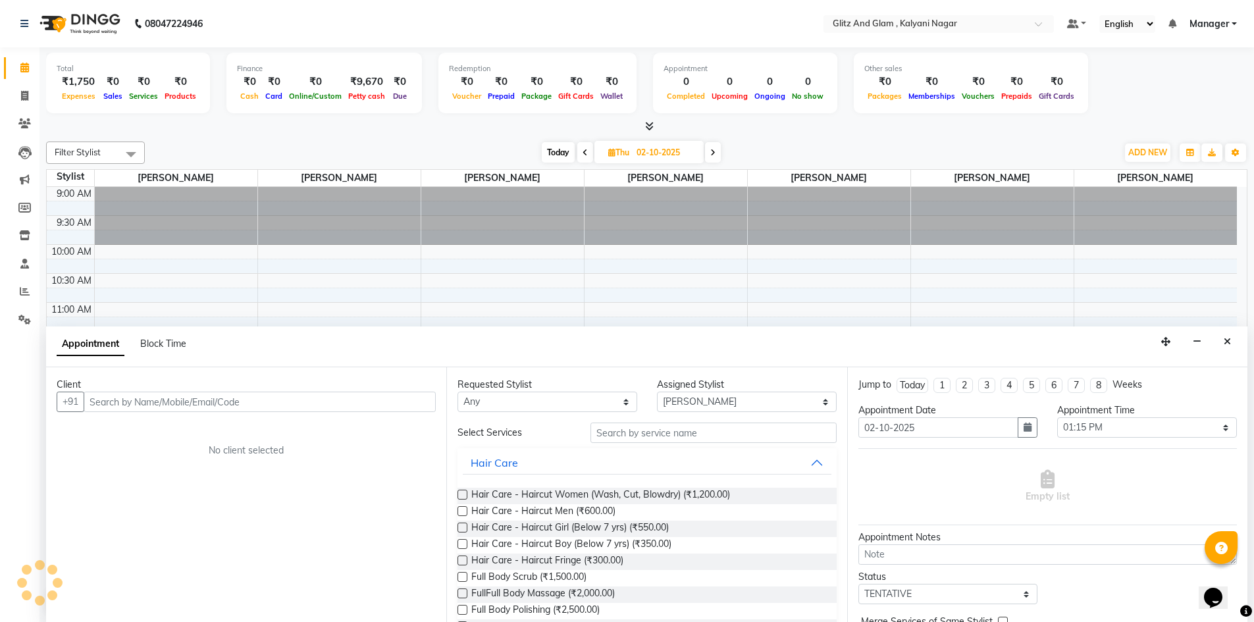
scroll to position [1, 0]
click at [155, 405] on input "text" at bounding box center [260, 401] width 352 height 20
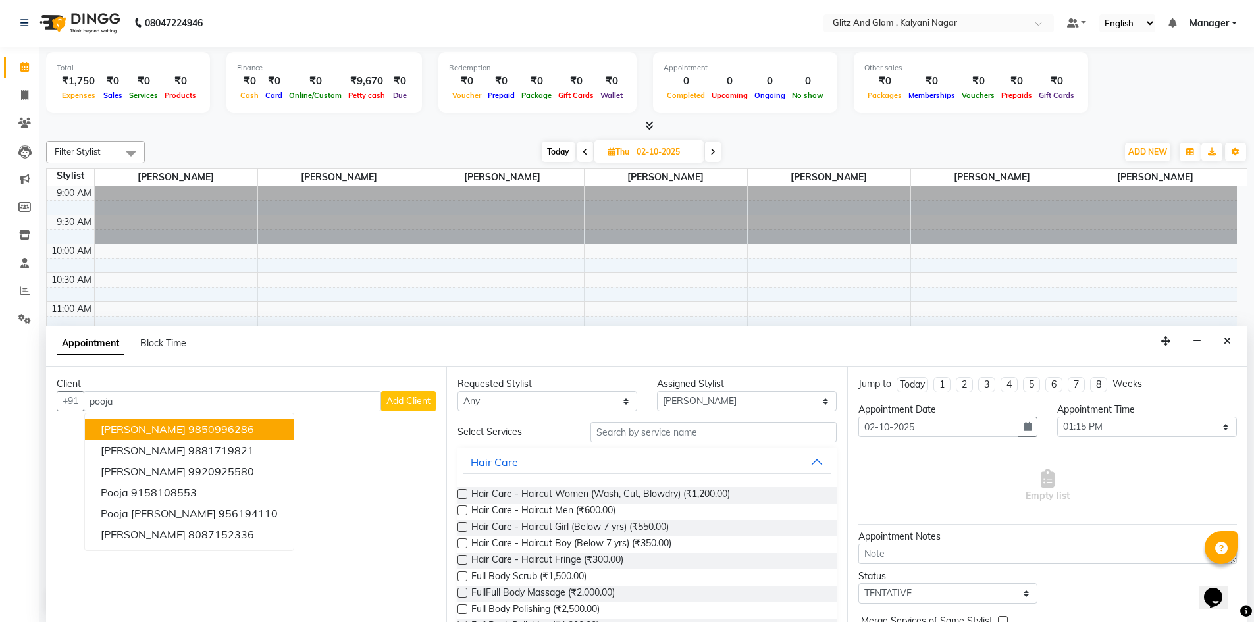
click at [188, 428] on ngb-highlight "9850996286" at bounding box center [221, 428] width 66 height 13
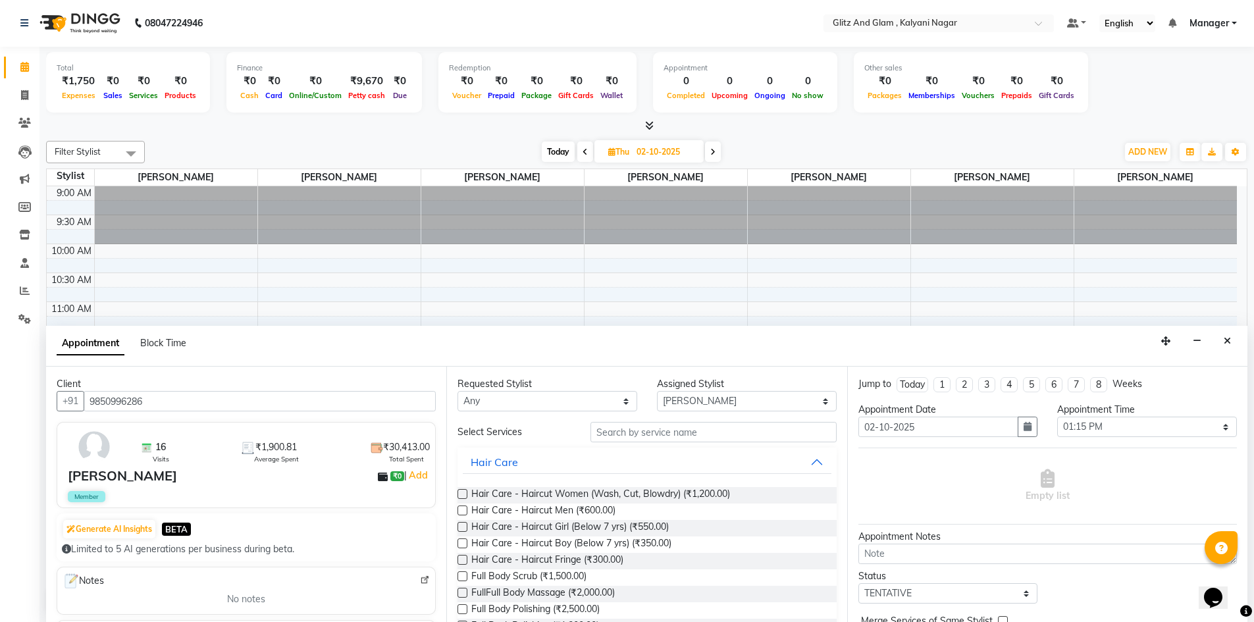
type input "9850996286"
click at [655, 438] on input "text" at bounding box center [713, 432] width 246 height 20
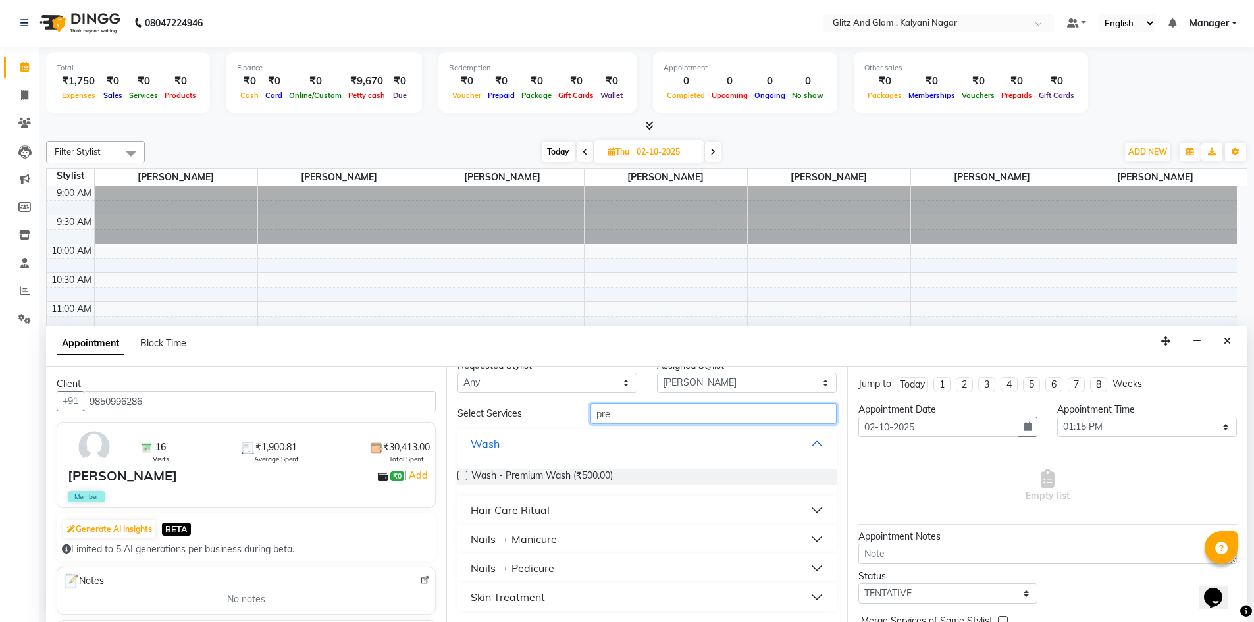
type input "pre"
click at [570, 595] on button "Skin Treatment" at bounding box center [647, 597] width 368 height 24
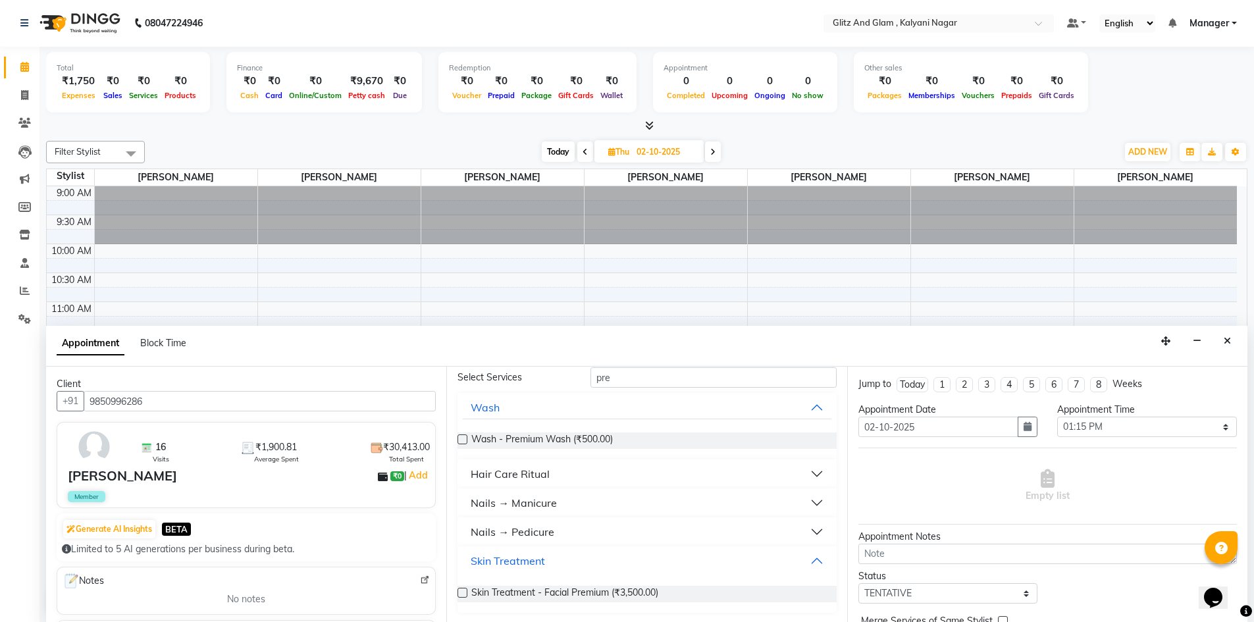
scroll to position [55, 0]
click at [465, 594] on label at bounding box center [462, 592] width 10 height 10
click at [465, 594] on input "checkbox" at bounding box center [461, 593] width 9 height 9
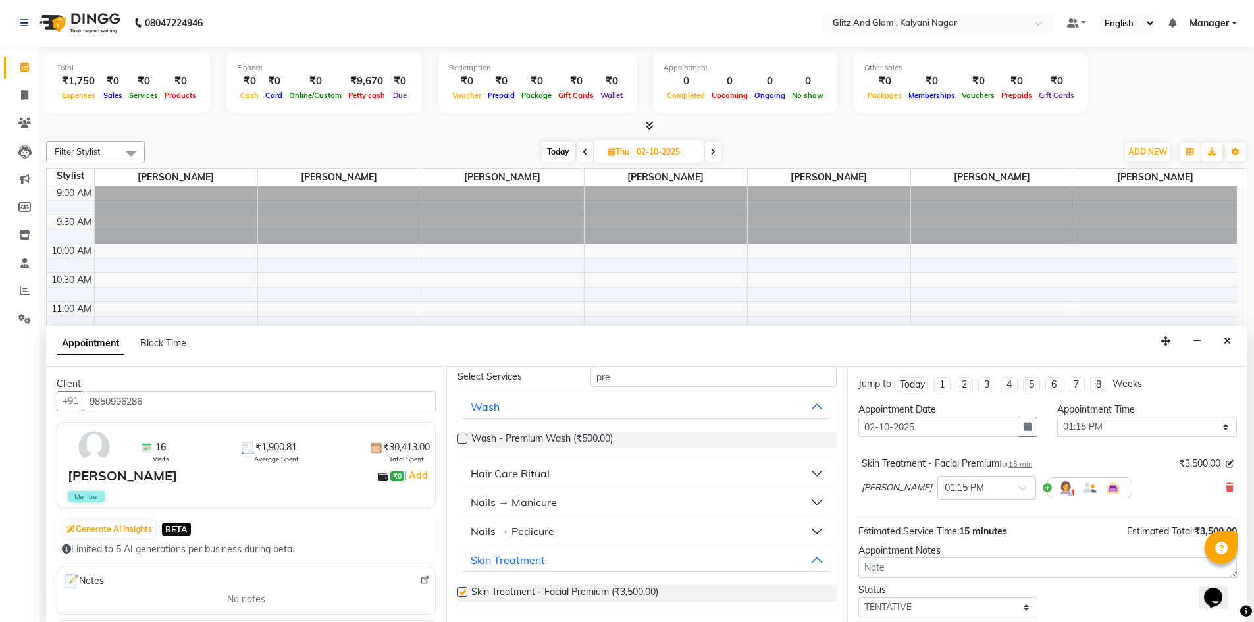
checkbox input "false"
click at [1019, 490] on span at bounding box center [1027, 492] width 16 height 14
click at [954, 515] on div "02:00 PM" at bounding box center [986, 519] width 97 height 24
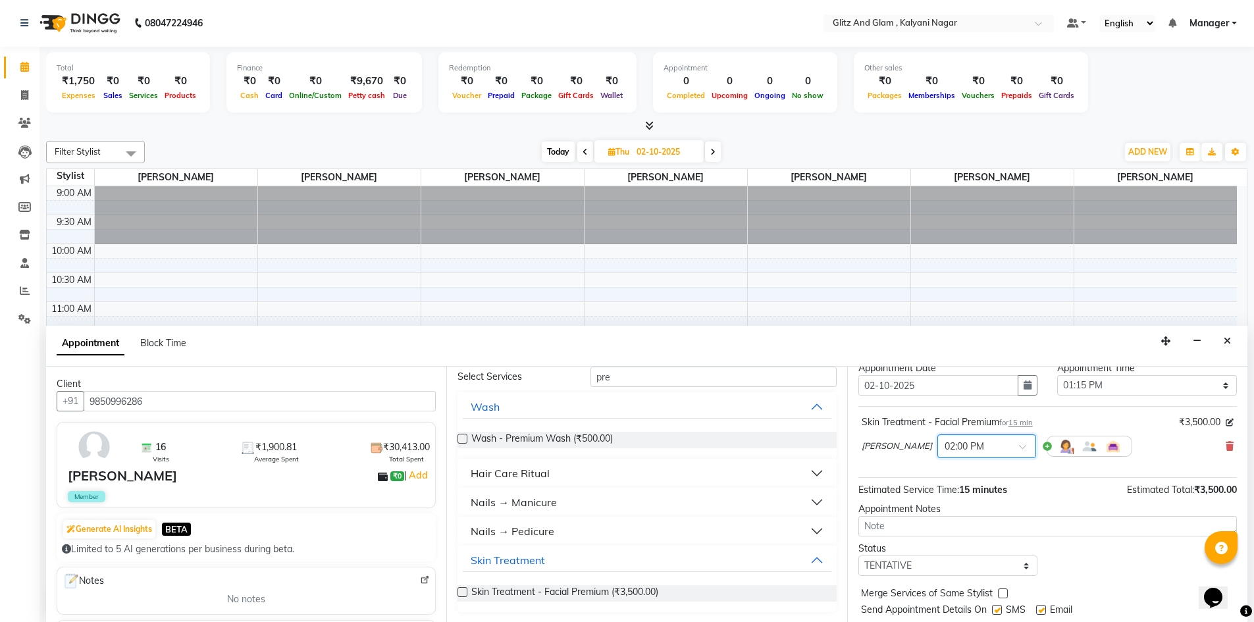
scroll to position [78, 0]
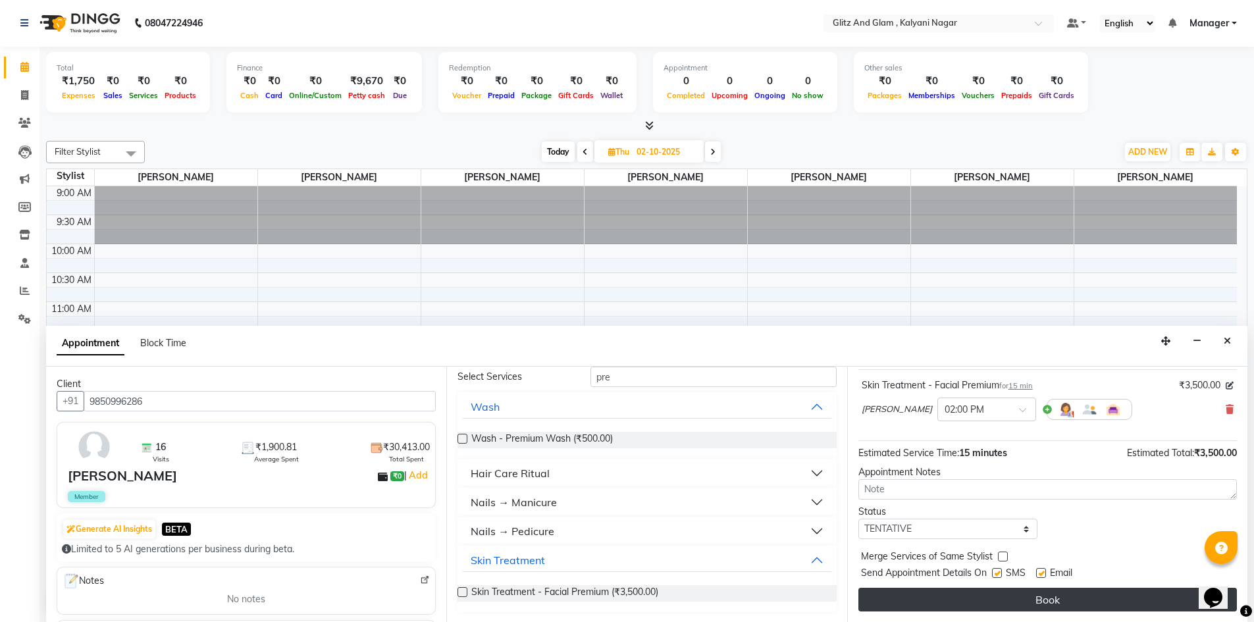
click at [918, 605] on button "Book" at bounding box center [1047, 600] width 378 height 24
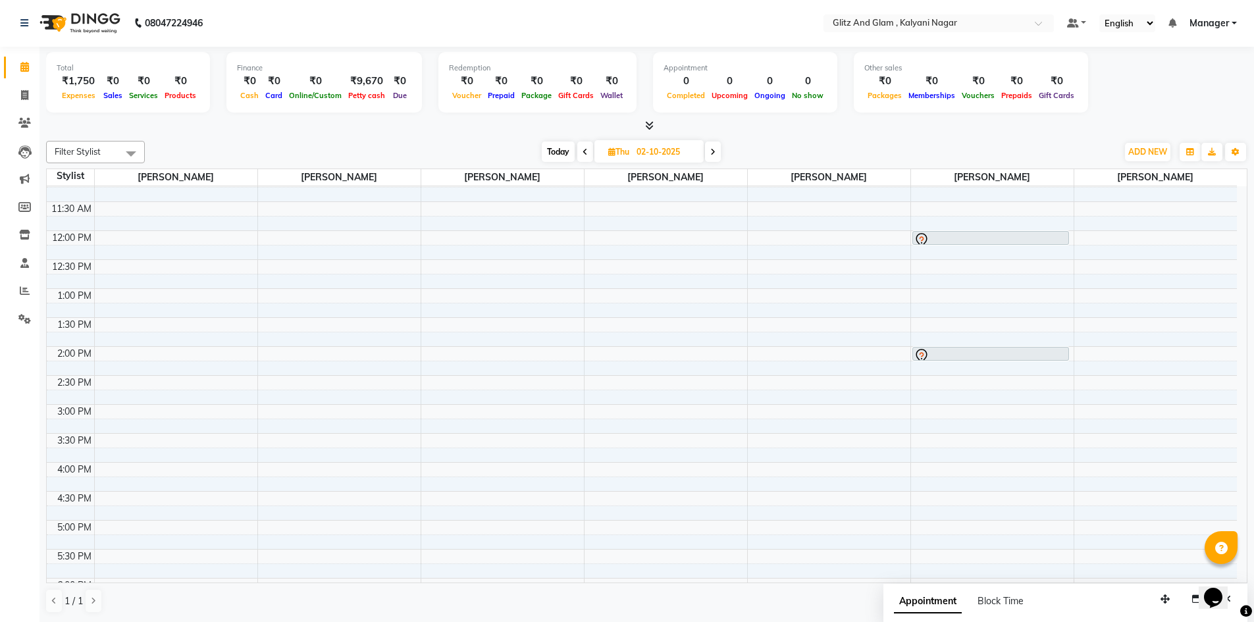
scroll to position [0, 0]
